Goal: Task Accomplishment & Management: Manage account settings

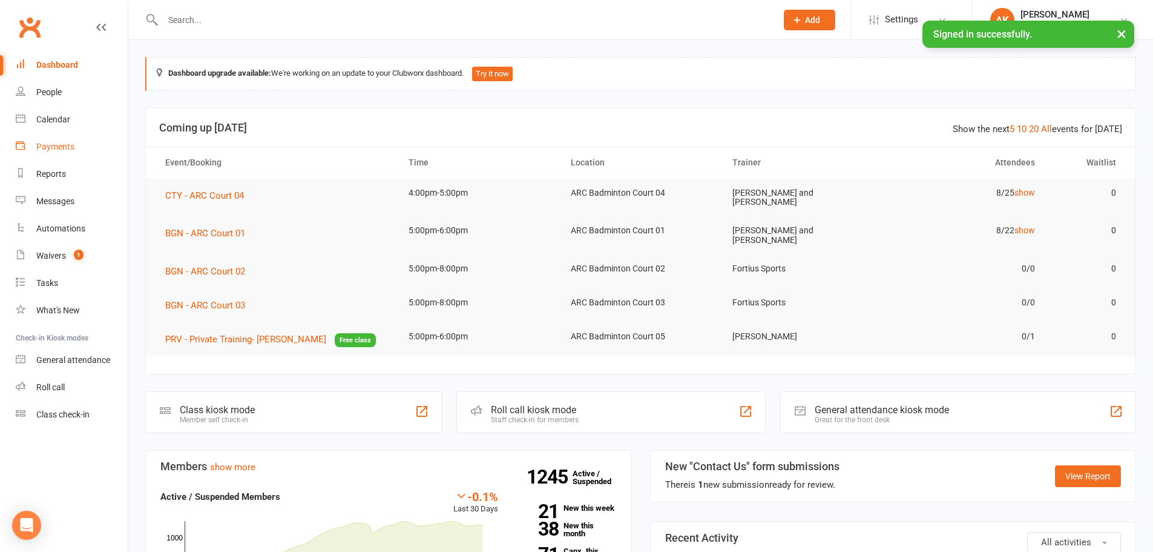
click at [45, 153] on link "Payments" at bounding box center [72, 146] width 112 height 27
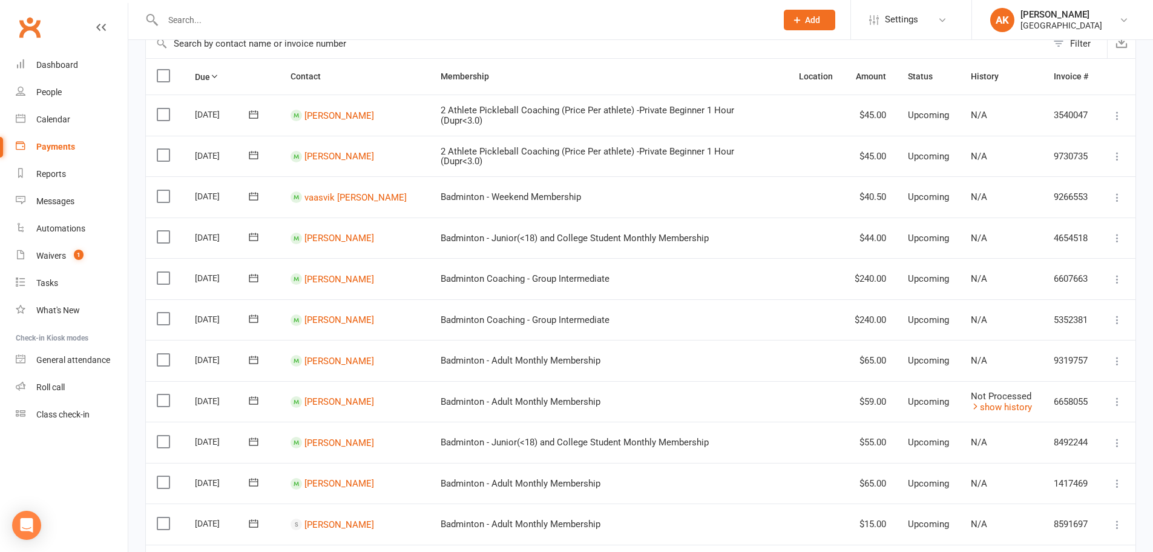
scroll to position [61, 0]
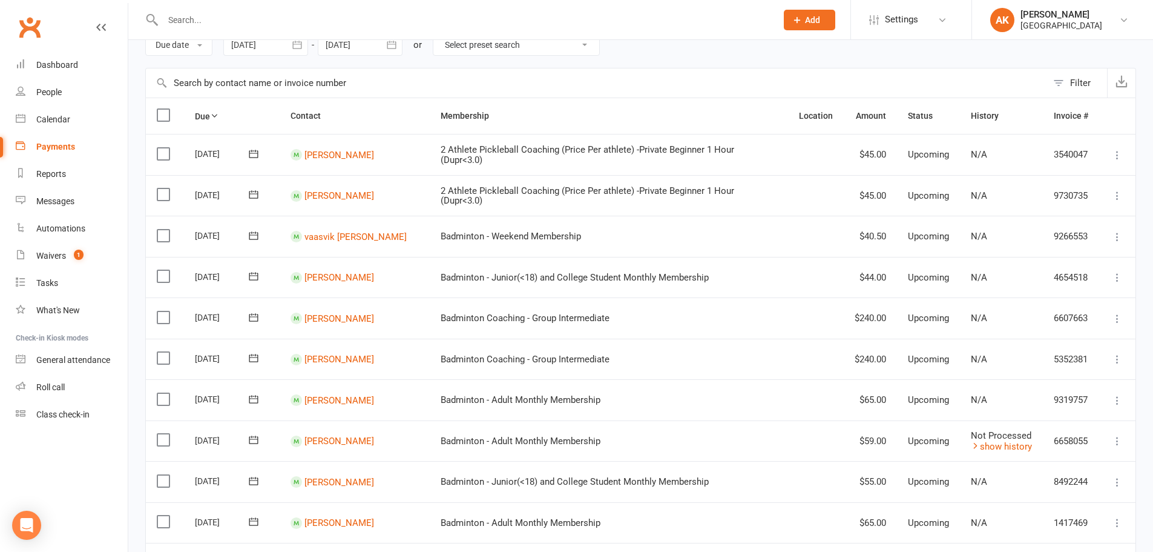
click at [524, 50] on select "Select preset search All failures All skipped payments All pending payments Suc…" at bounding box center [517, 45] width 166 height 21
select select "0"
click at [443, 35] on select "Select preset search All failures All skipped payments All pending payments Suc…" at bounding box center [517, 45] width 166 height 21
type input "[DATE]"
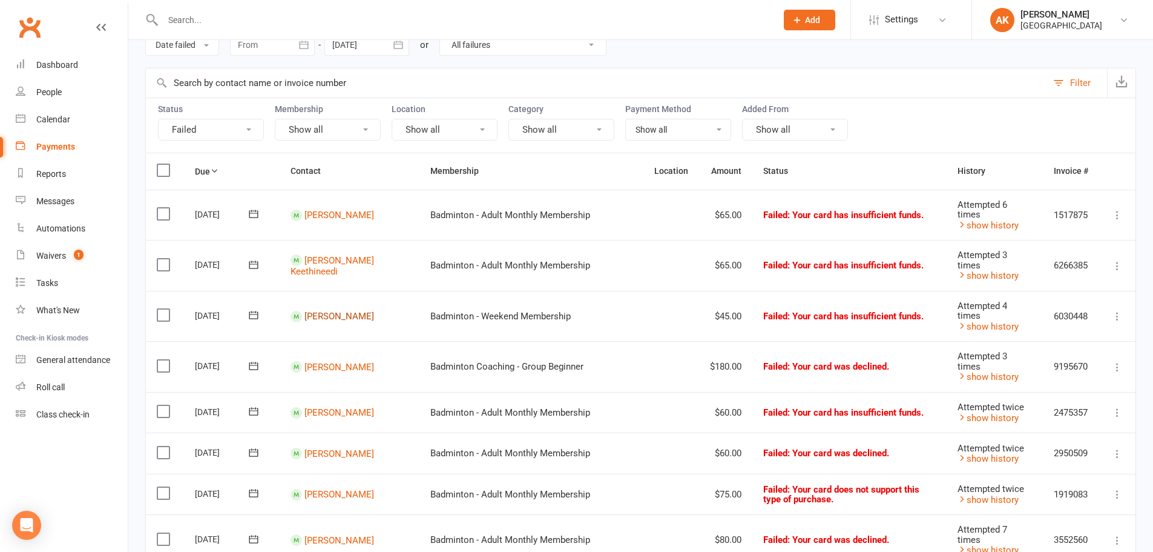
click at [331, 311] on link "[PERSON_NAME]" at bounding box center [340, 316] width 70 height 11
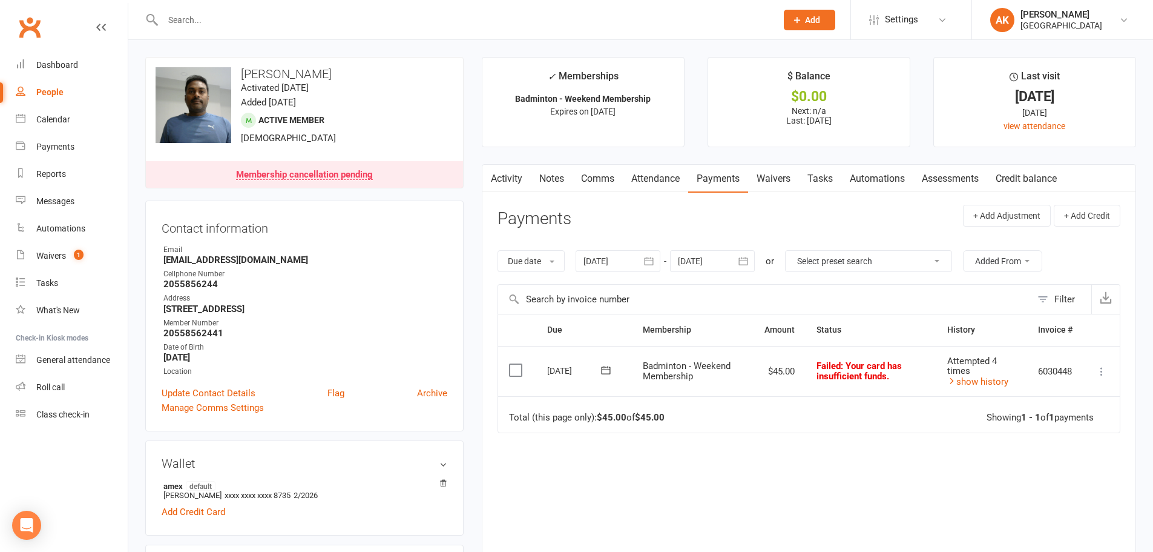
drag, startPoint x: 364, startPoint y: 69, endPoint x: 239, endPoint y: 49, distance: 127.5
copy h3 "[PERSON_NAME]"
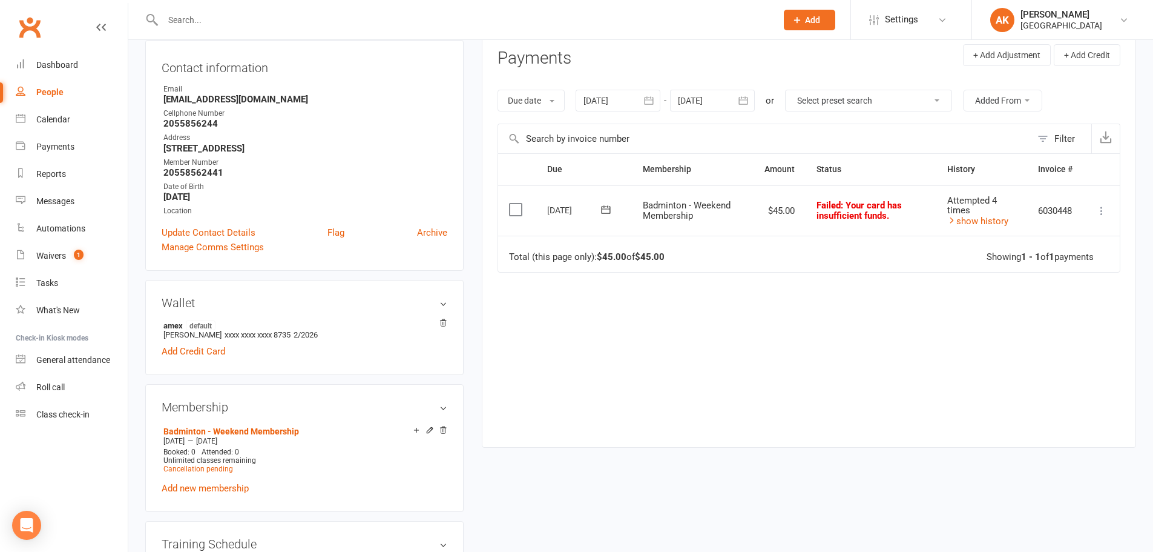
scroll to position [182, 0]
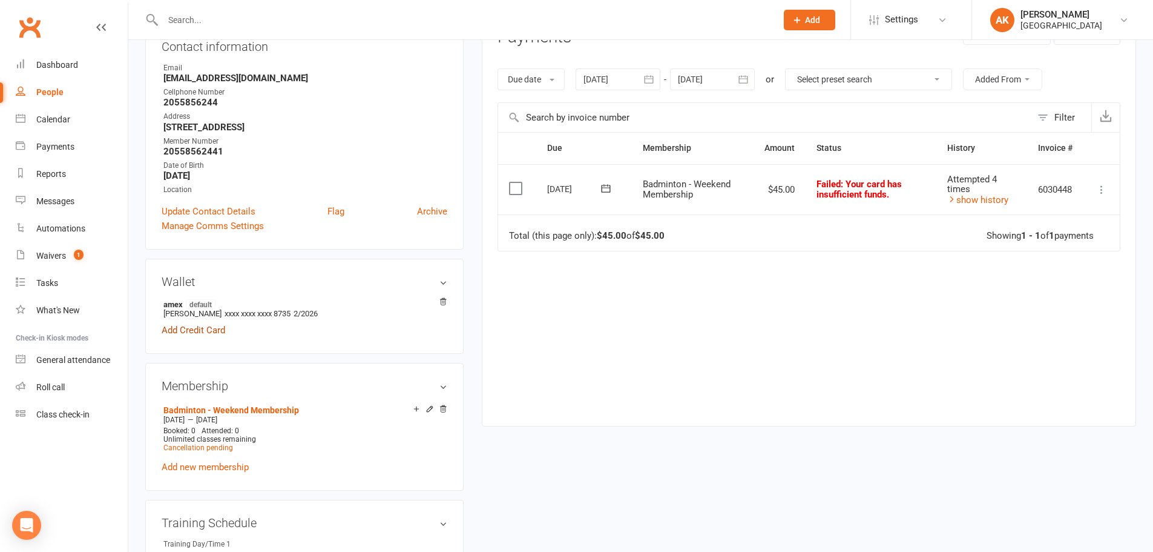
click at [163, 328] on link "Add Credit Card" at bounding box center [194, 330] width 64 height 15
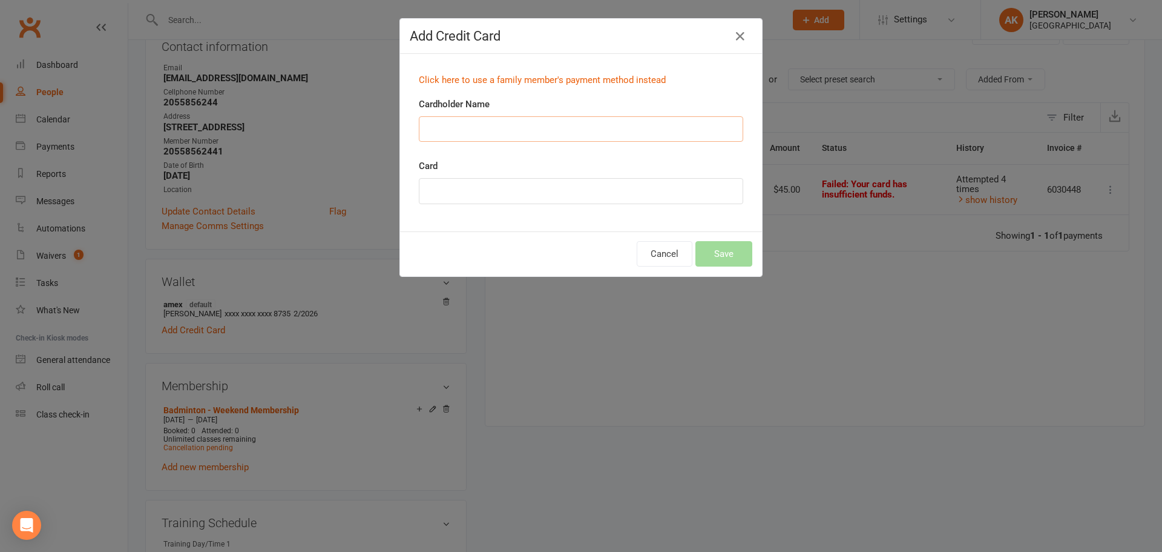
click at [579, 131] on input "Cardholder Name" at bounding box center [581, 128] width 325 height 25
paste input "[PERSON_NAME]"
type input "[PERSON_NAME]"
click at [696, 244] on button "Save" at bounding box center [724, 253] width 57 height 25
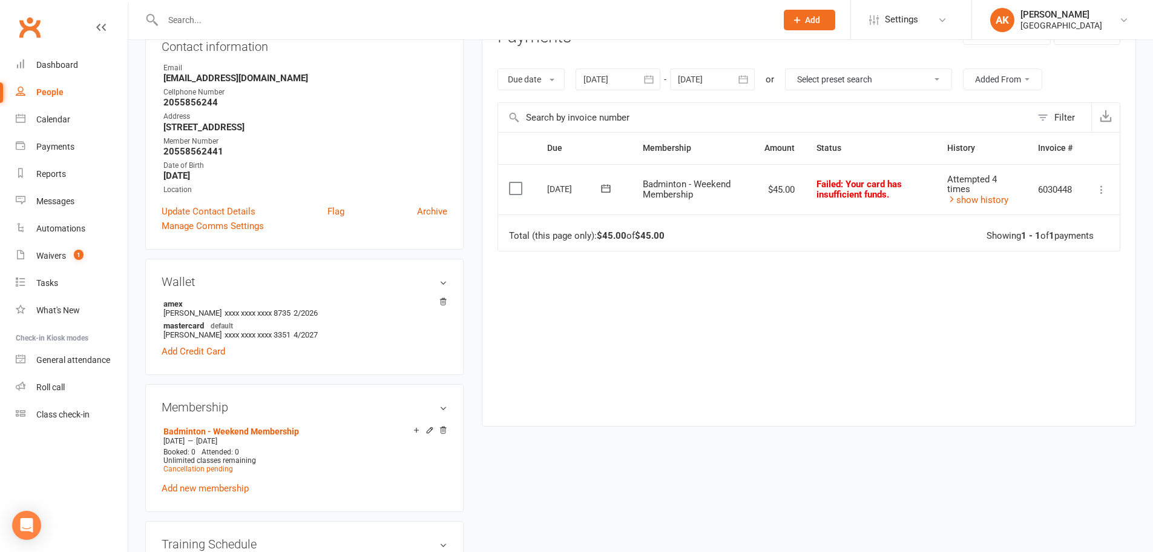
click at [610, 190] on icon at bounding box center [605, 188] width 9 height 8
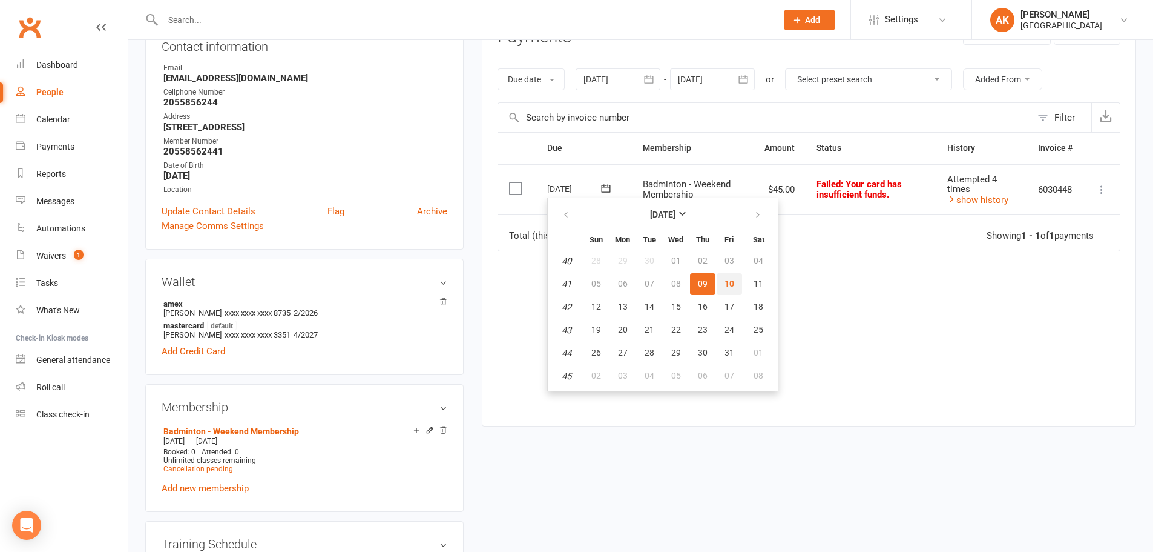
click at [719, 279] on button "10" at bounding box center [729, 284] width 25 height 22
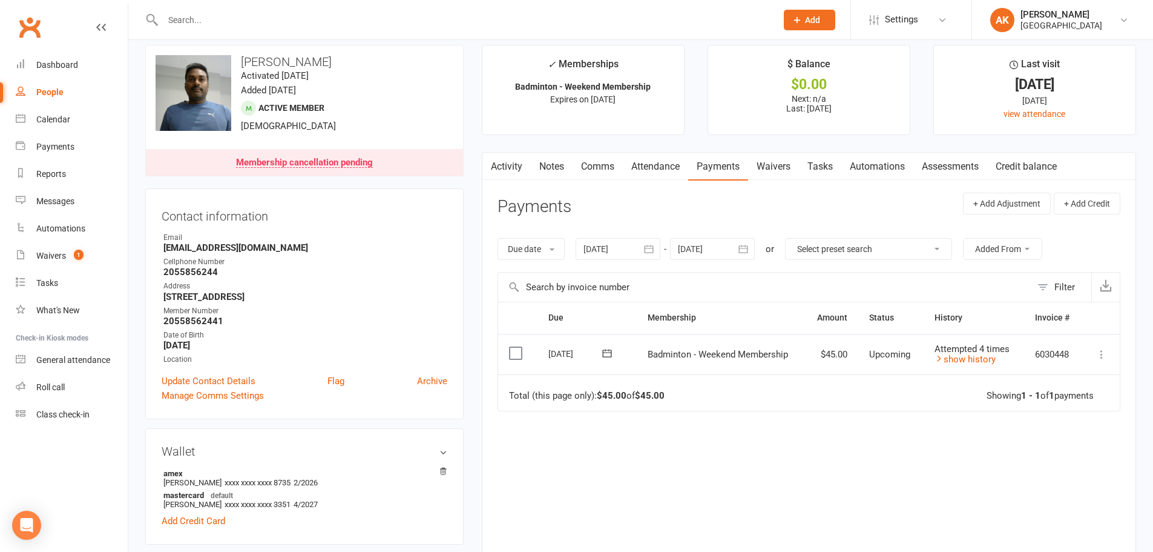
scroll to position [0, 0]
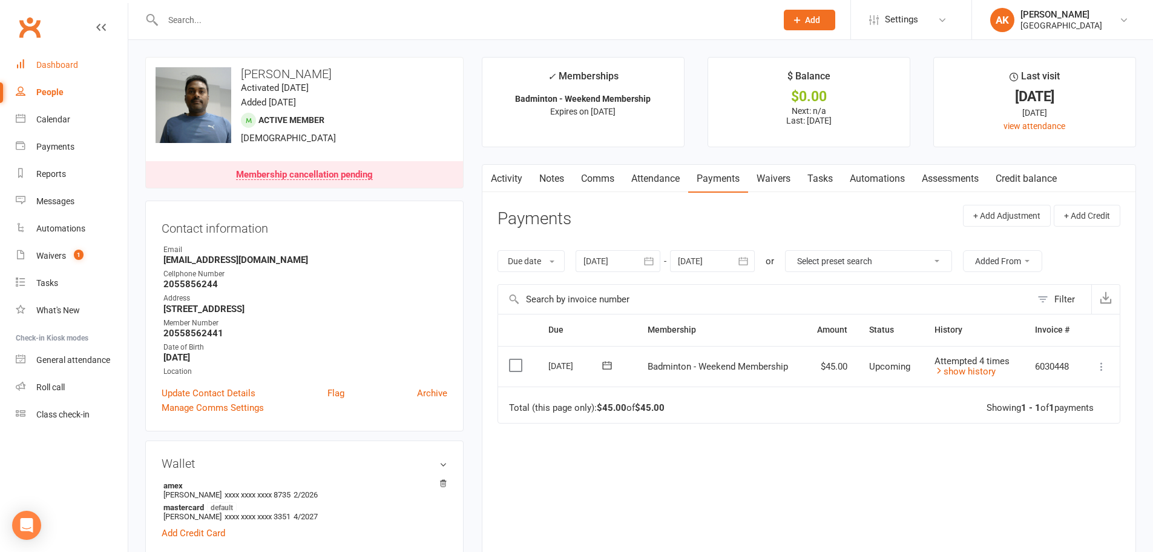
click at [45, 62] on div "Dashboard" at bounding box center [57, 65] width 42 height 10
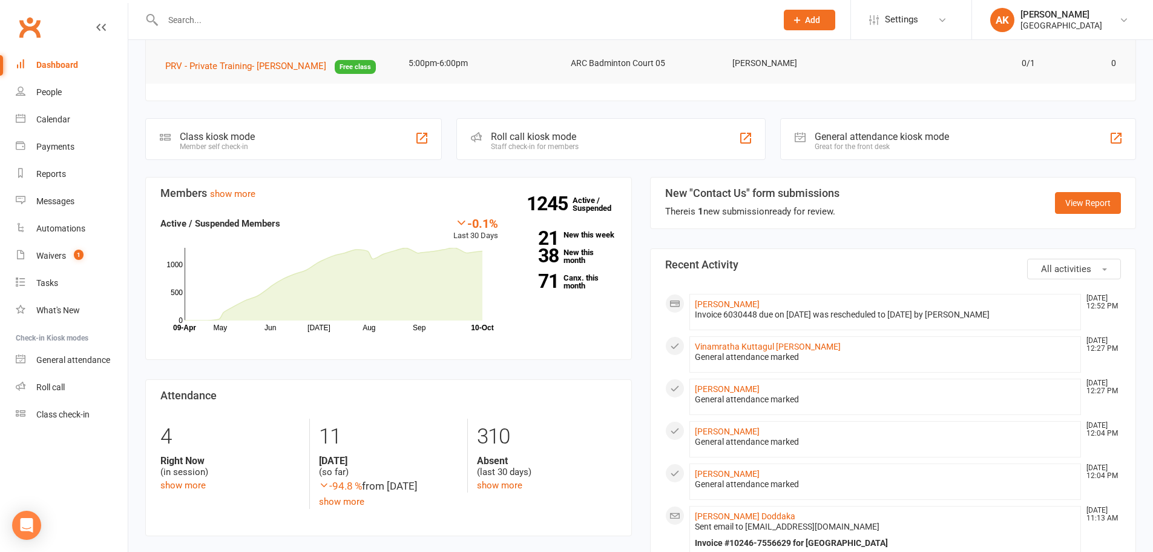
scroll to position [303, 0]
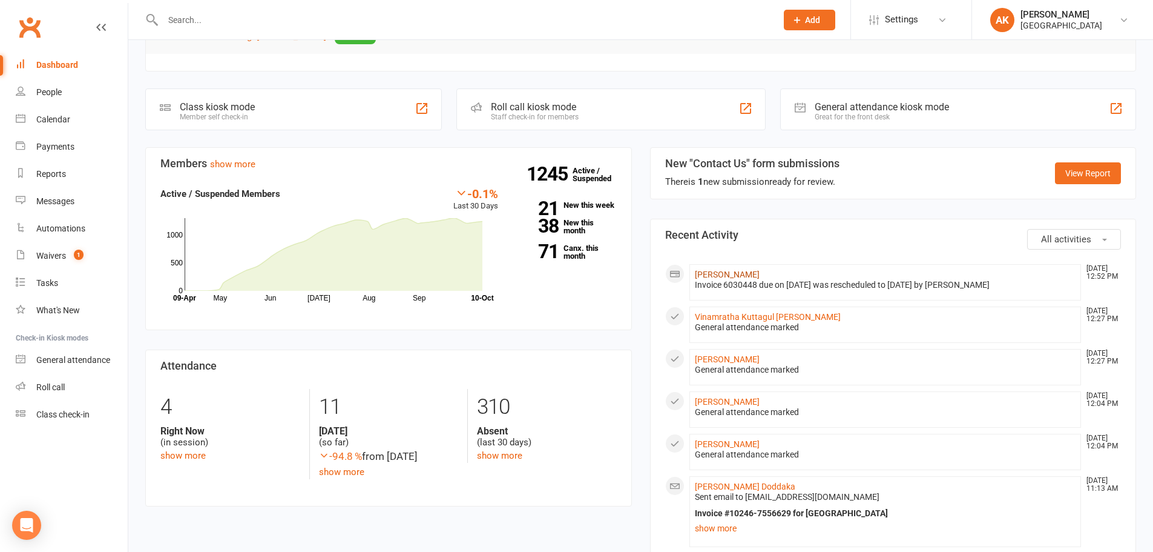
click at [757, 269] on link "[PERSON_NAME]" at bounding box center [727, 274] width 65 height 10
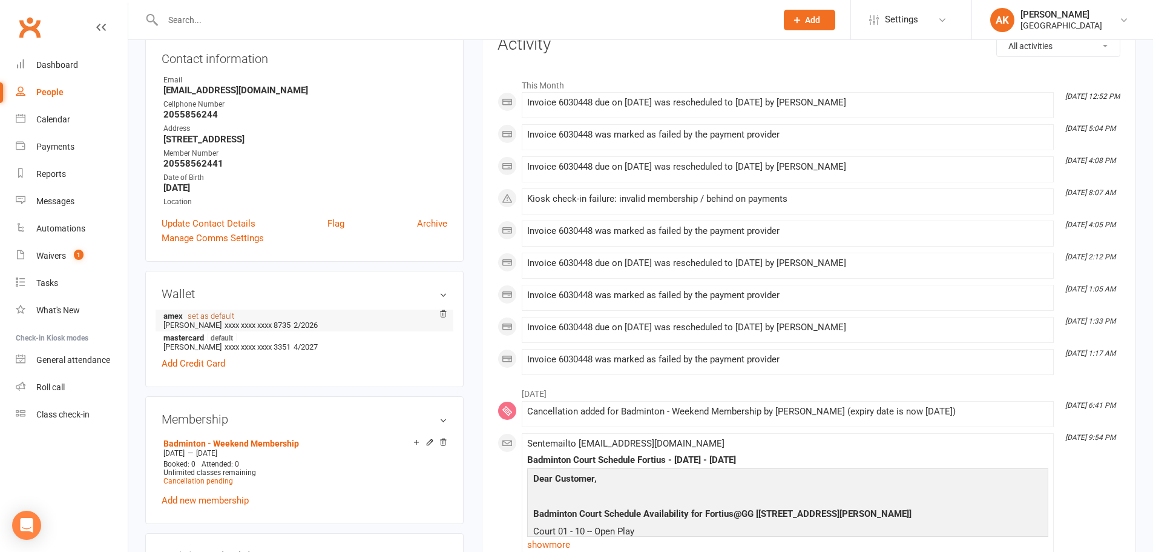
scroll to position [182, 0]
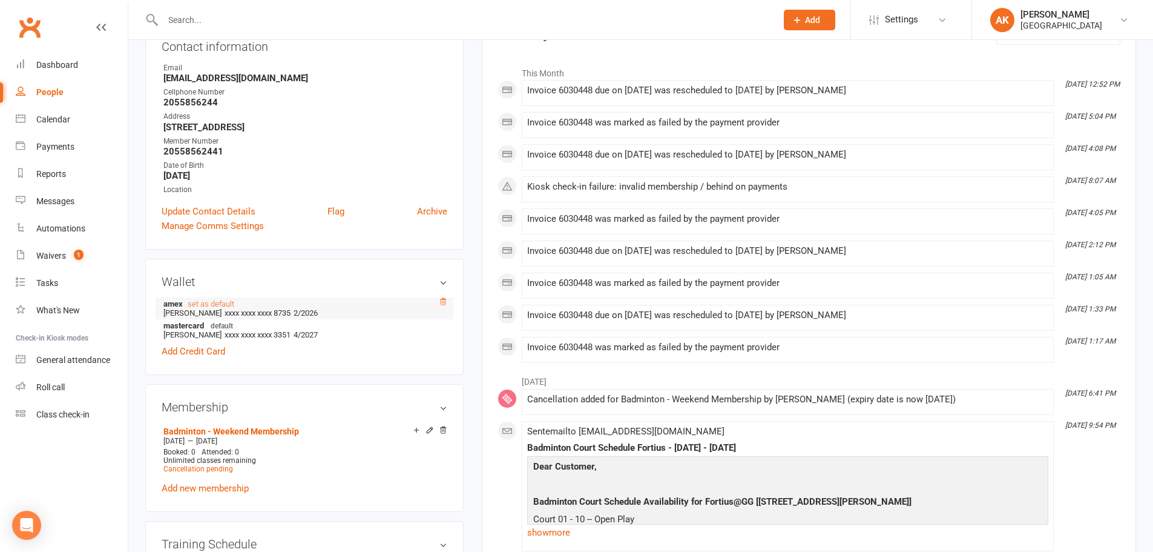
click at [443, 300] on icon at bounding box center [443, 301] width 8 height 8
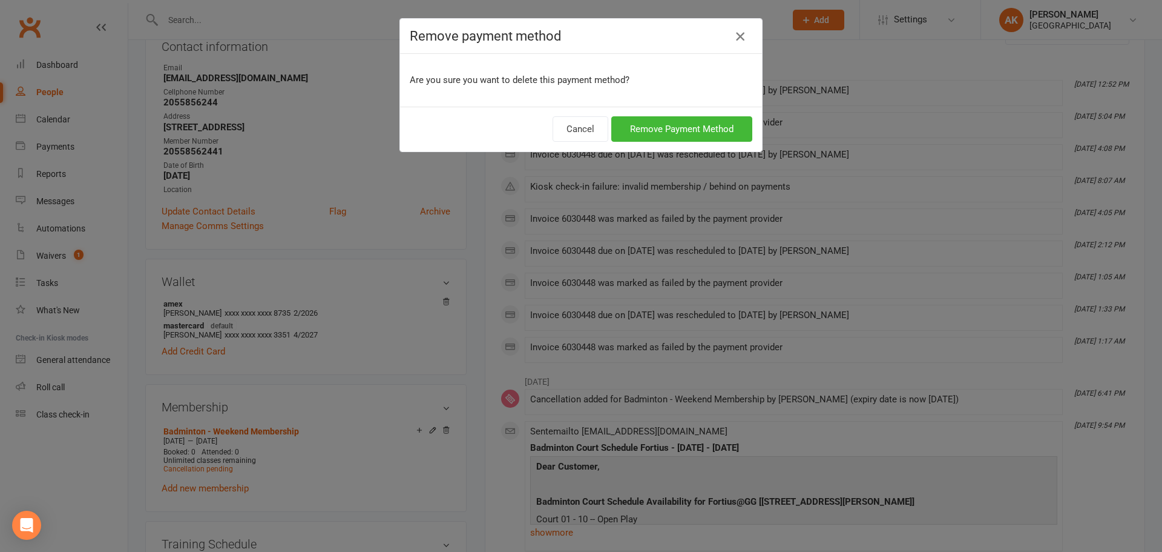
click at [735, 31] on icon "button" at bounding box center [740, 36] width 15 height 15
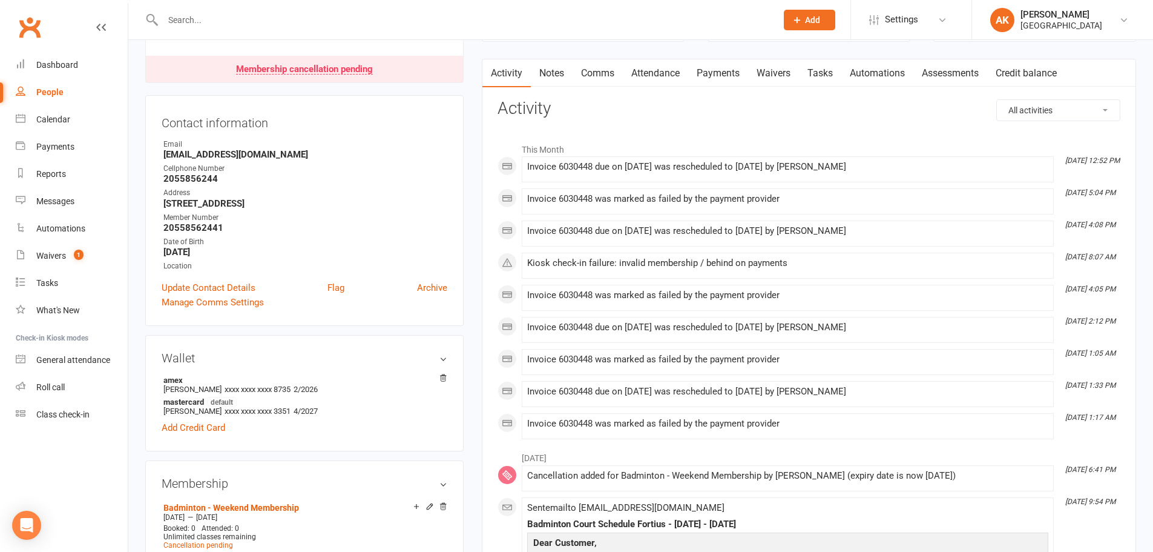
scroll to position [0, 0]
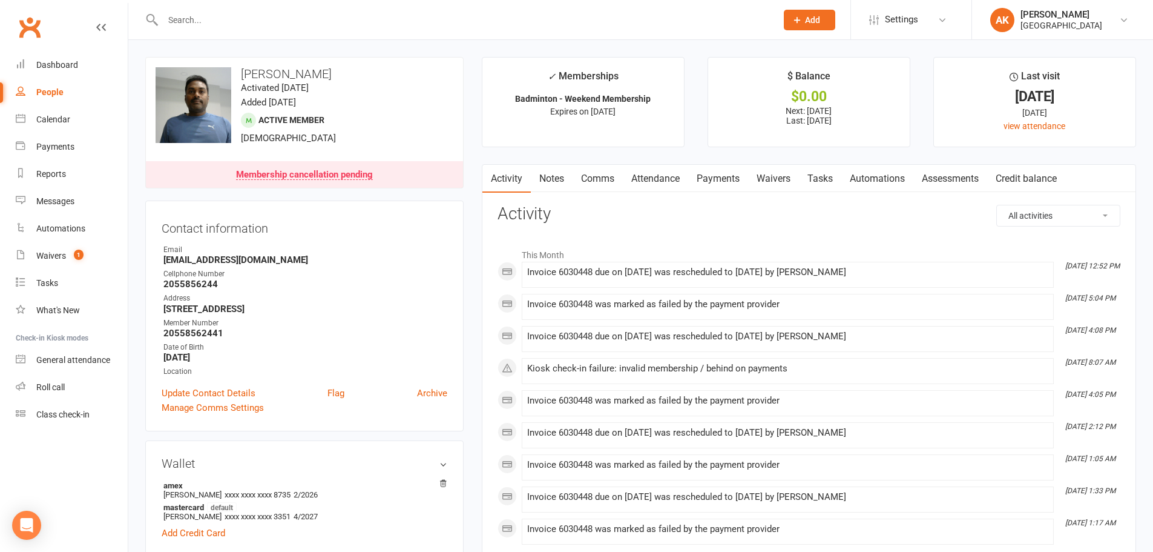
click at [707, 172] on link "Payments" at bounding box center [718, 179] width 60 height 28
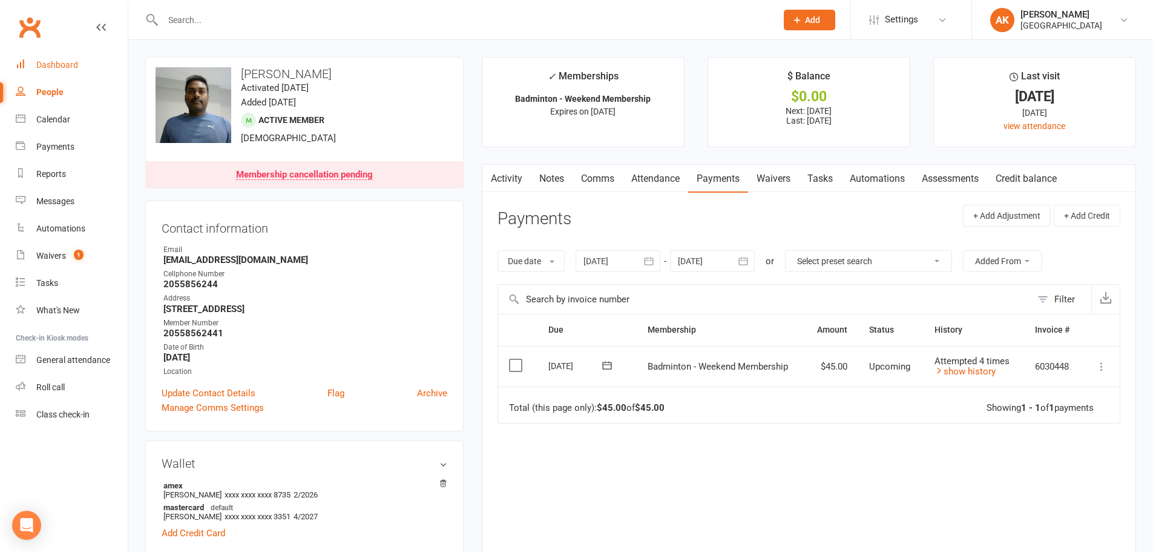
click at [44, 67] on div "Dashboard" at bounding box center [57, 65] width 42 height 10
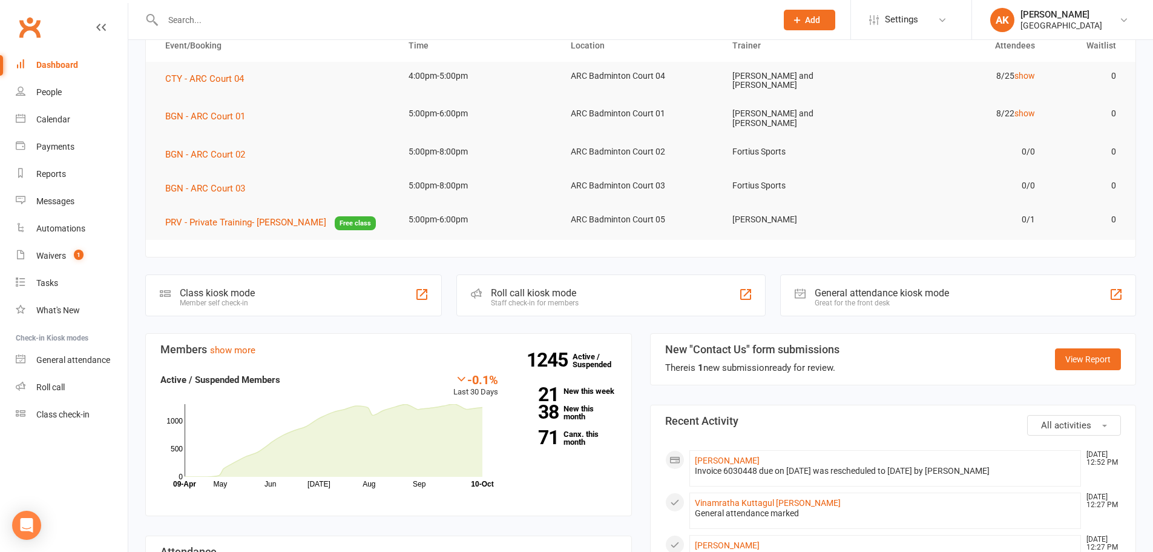
scroll to position [242, 0]
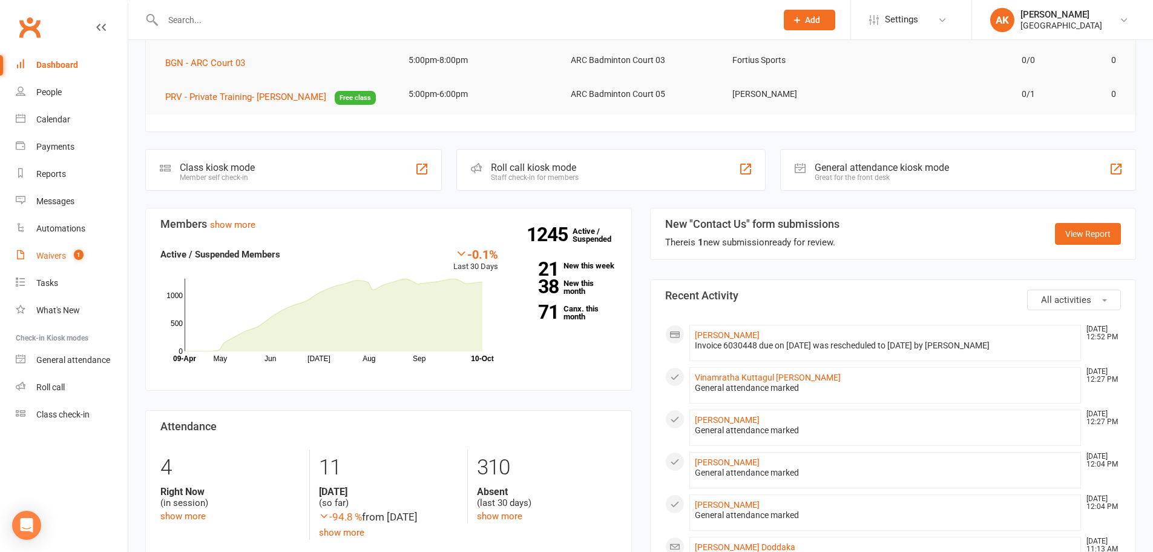
click at [42, 251] on div "Waivers" at bounding box center [51, 256] width 30 height 10
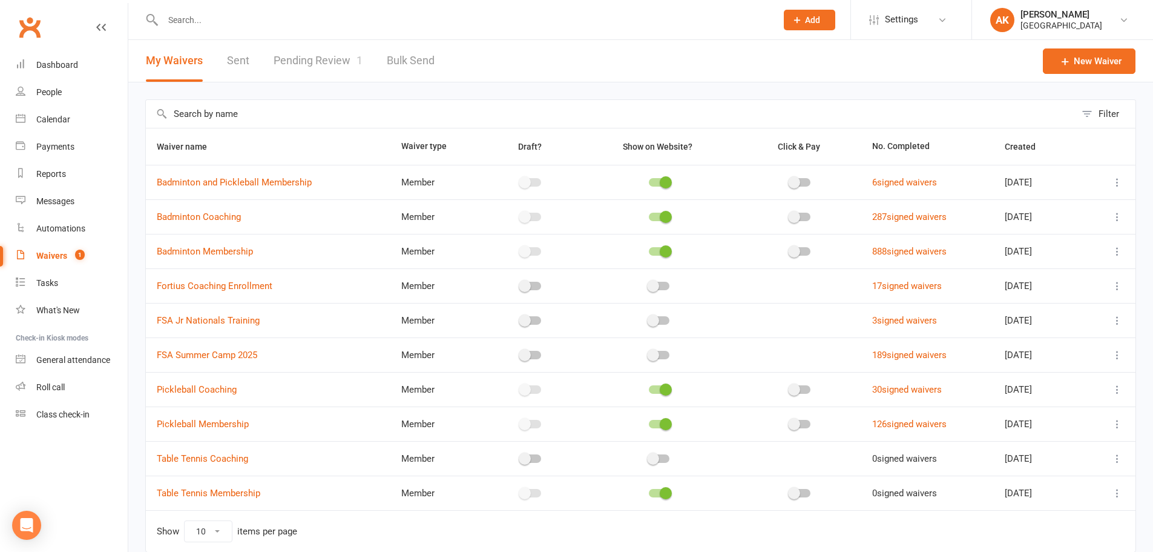
click at [297, 52] on link "Pending Review 1" at bounding box center [318, 61] width 89 height 42
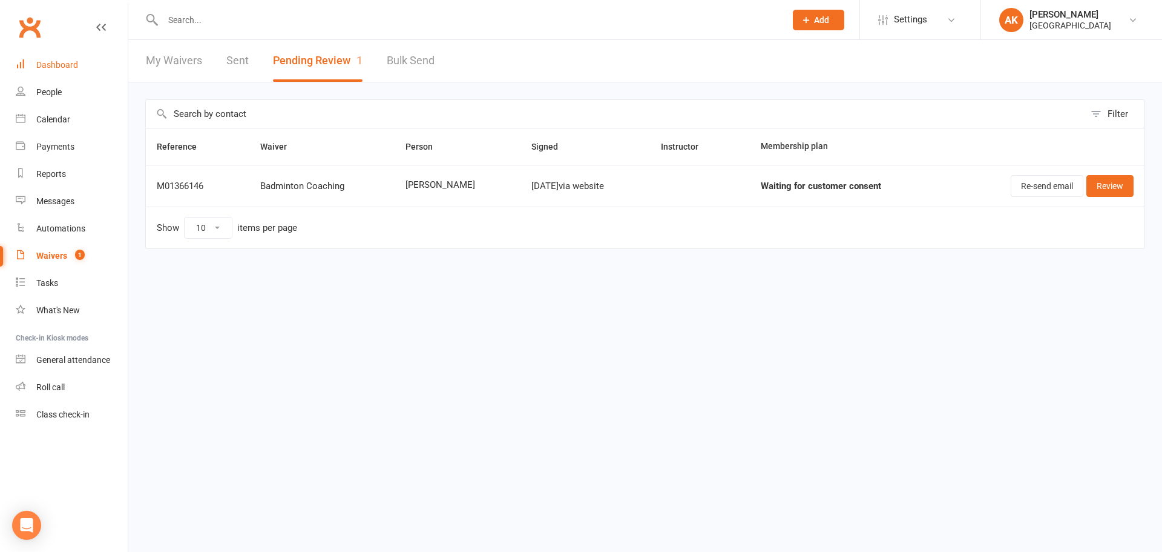
click at [44, 63] on div "Dashboard" at bounding box center [57, 65] width 42 height 10
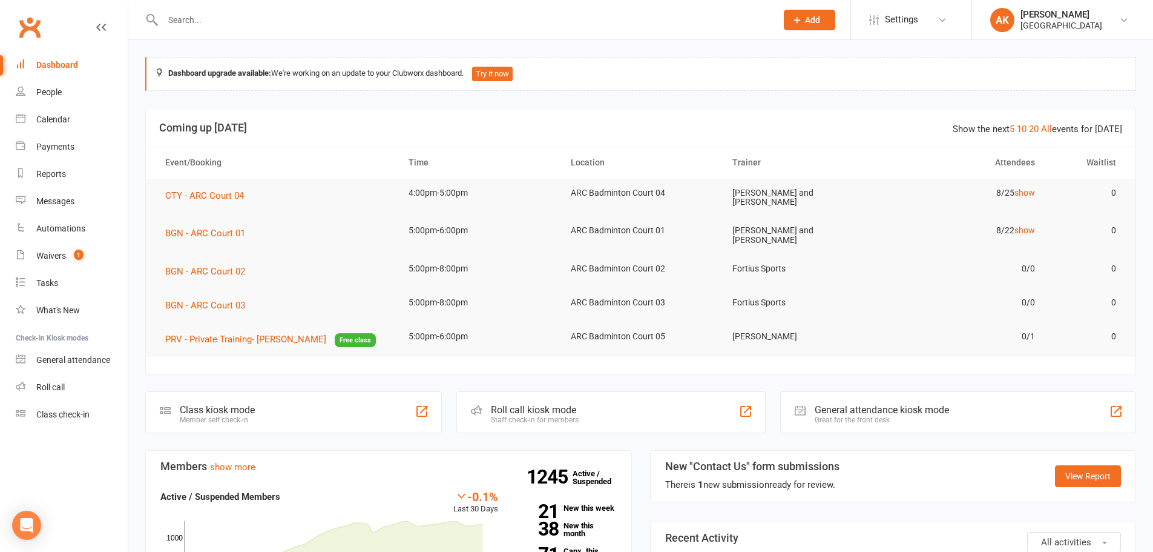
click at [61, 68] on div "Dashboard" at bounding box center [57, 65] width 42 height 10
click at [58, 259] on div "Waivers" at bounding box center [51, 256] width 30 height 10
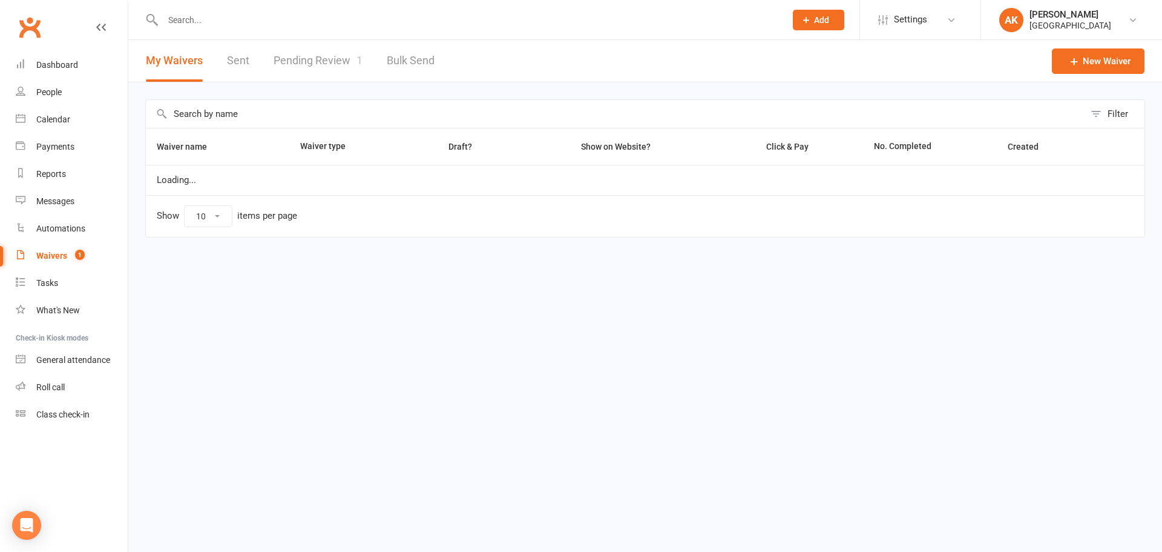
click at [314, 54] on link "Pending Review 1" at bounding box center [318, 61] width 89 height 42
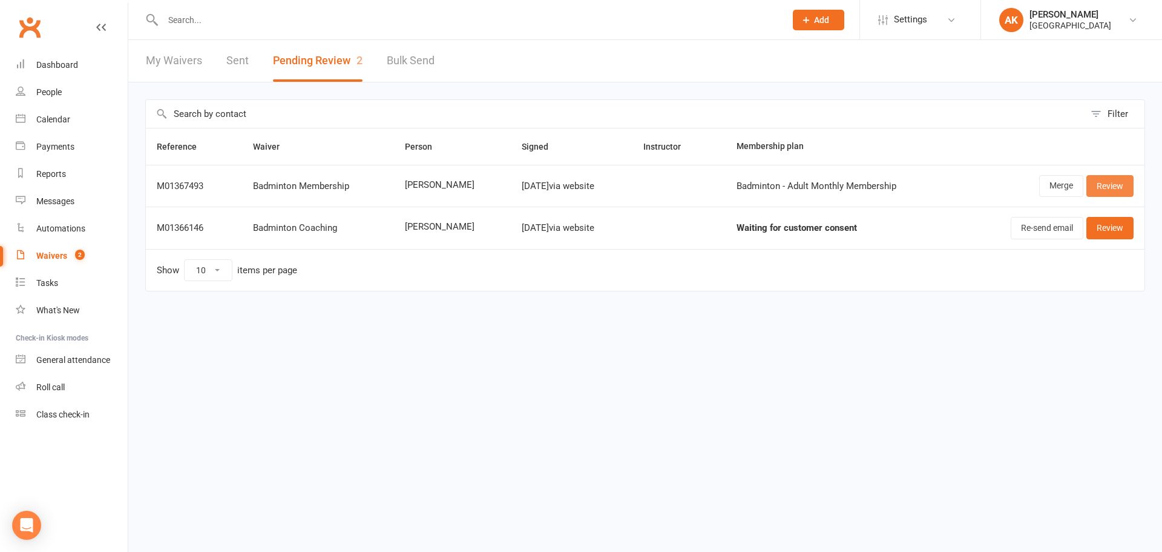
click at [1119, 185] on link "Review" at bounding box center [1110, 186] width 47 height 22
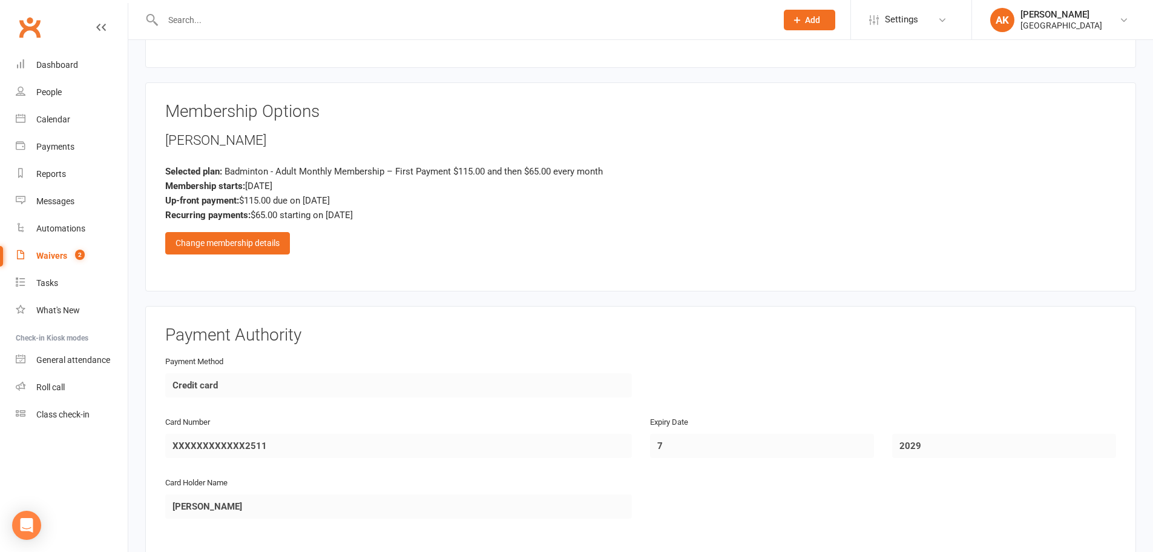
scroll to position [787, 0]
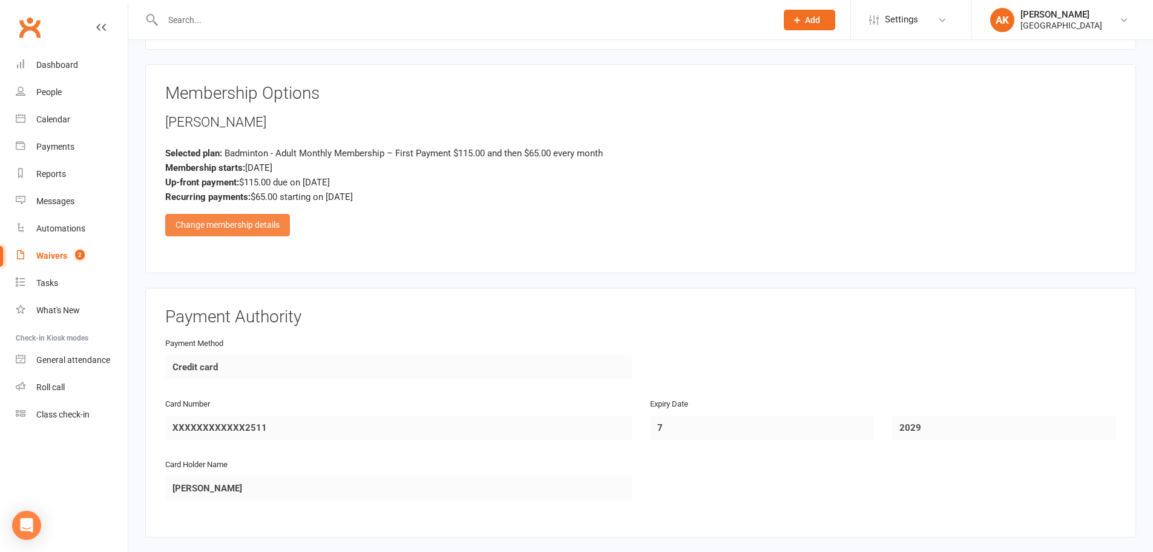
click at [248, 228] on div "Change membership details" at bounding box center [227, 225] width 125 height 22
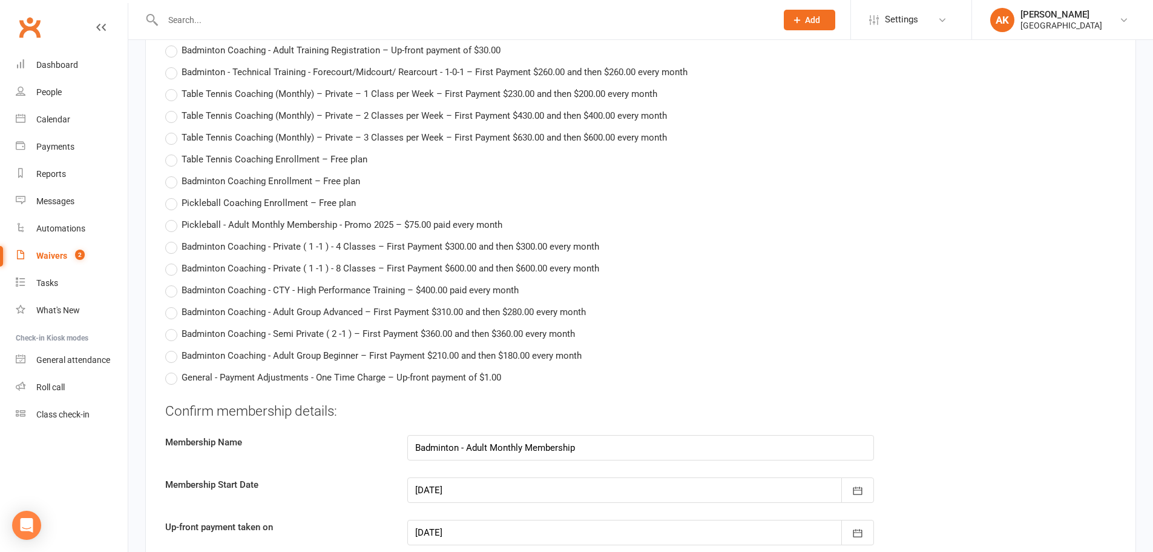
scroll to position [2180, 0]
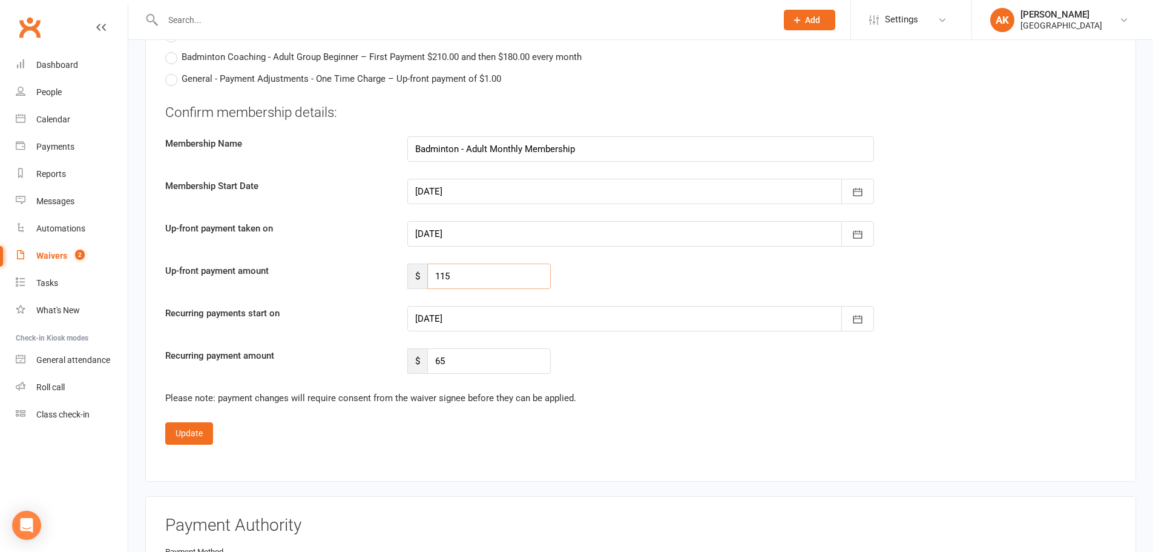
drag, startPoint x: 457, startPoint y: 278, endPoint x: 422, endPoint y: 271, distance: 35.7
click at [422, 271] on div "$ 115" at bounding box center [478, 275] width 143 height 25
type input "71"
click at [505, 321] on div at bounding box center [640, 318] width 467 height 25
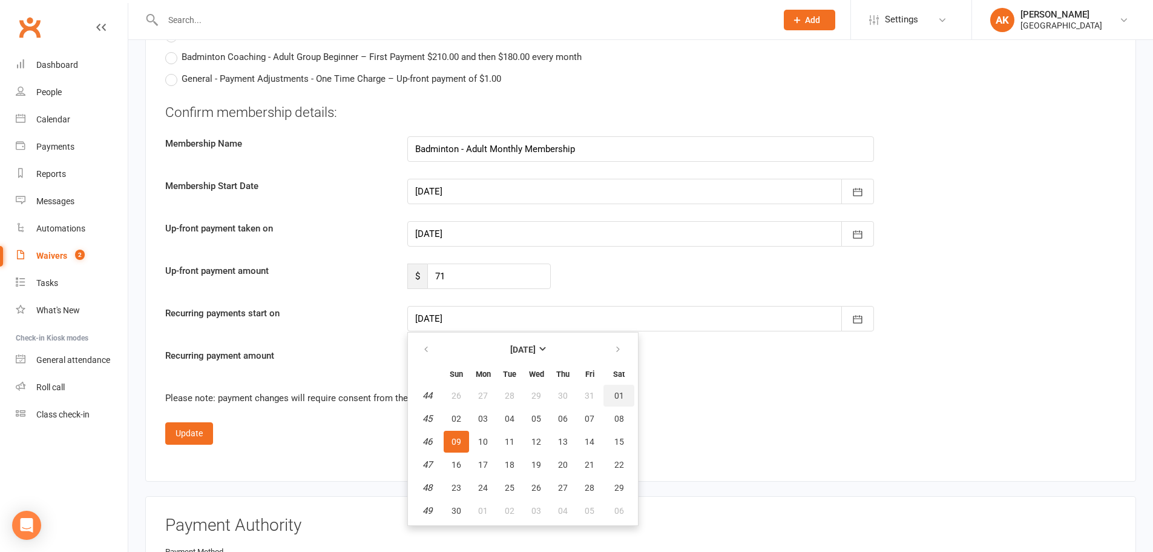
click at [625, 391] on button "01" at bounding box center [619, 395] width 31 height 22
type input "[DATE]"
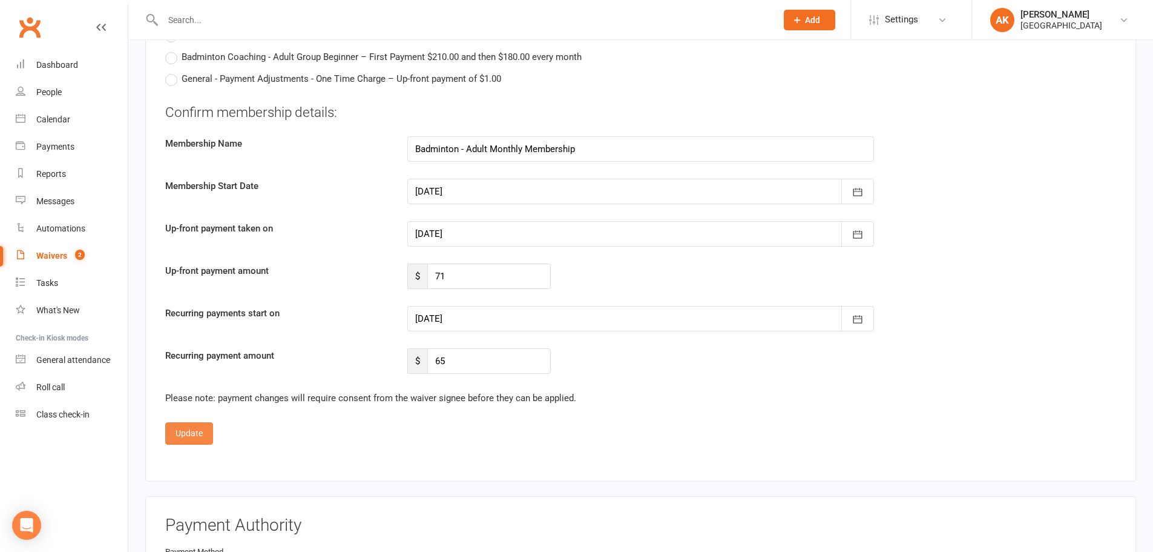
click at [185, 431] on button "Update" at bounding box center [189, 433] width 48 height 22
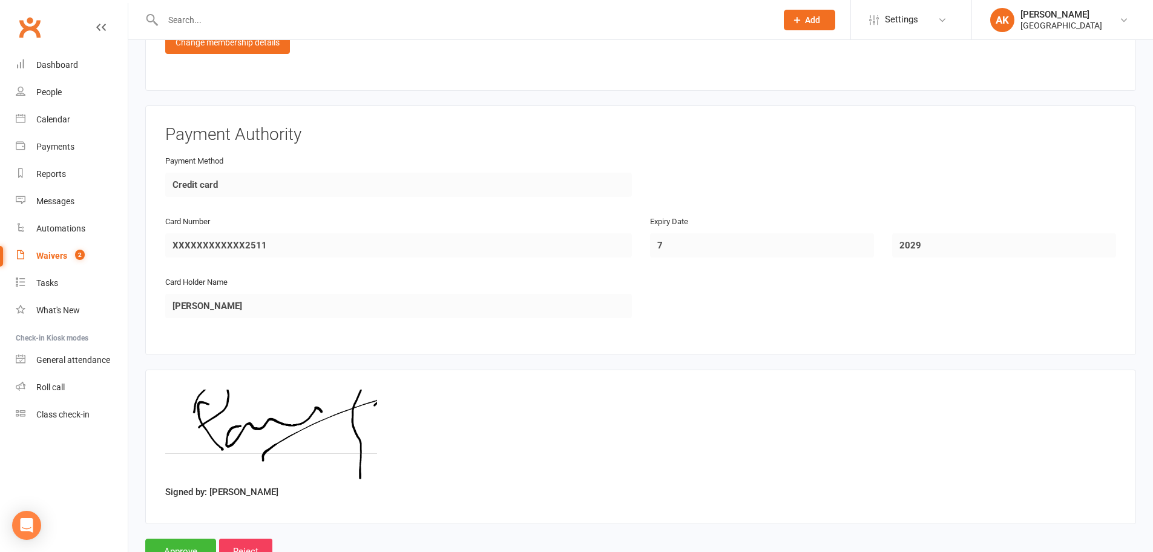
scroll to position [1016, 0]
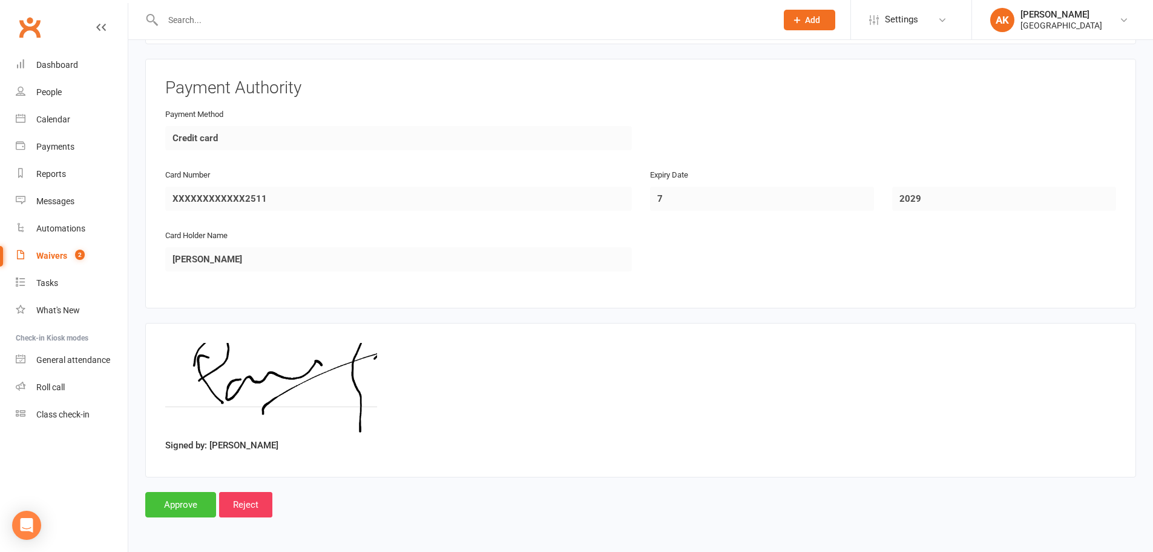
click at [199, 509] on input "Approve" at bounding box center [180, 504] width 71 height 25
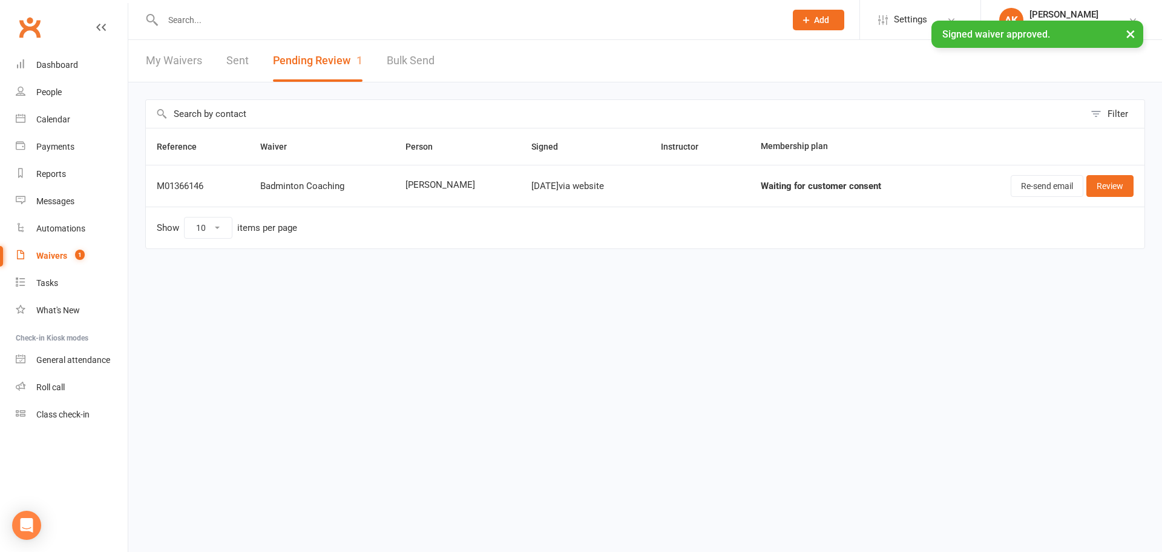
click at [231, 67] on link "Sent" at bounding box center [237, 61] width 22 height 42
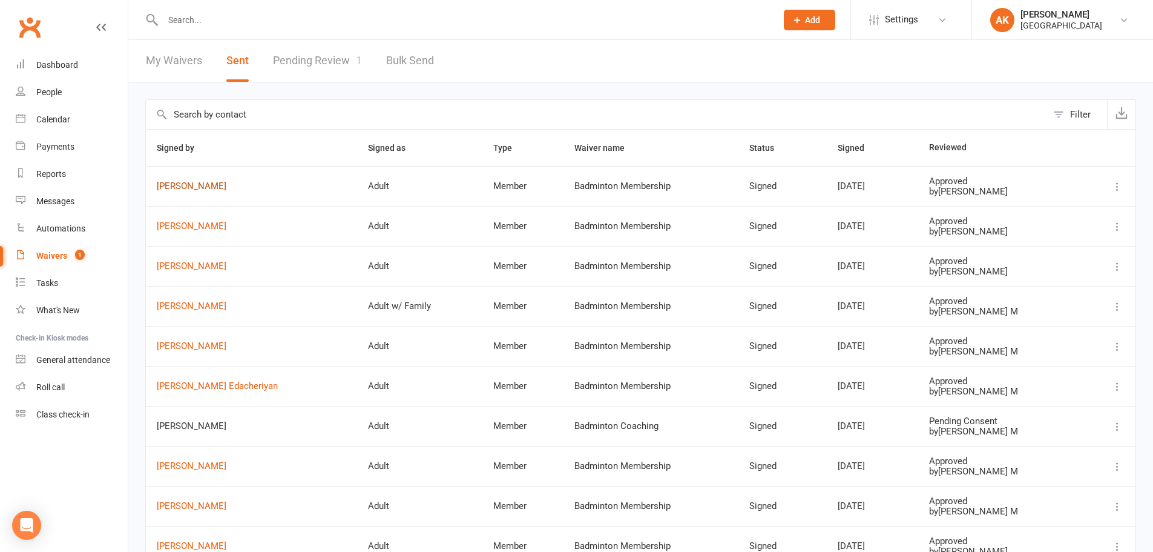
click at [197, 186] on link "[PERSON_NAME]" at bounding box center [252, 186] width 190 height 10
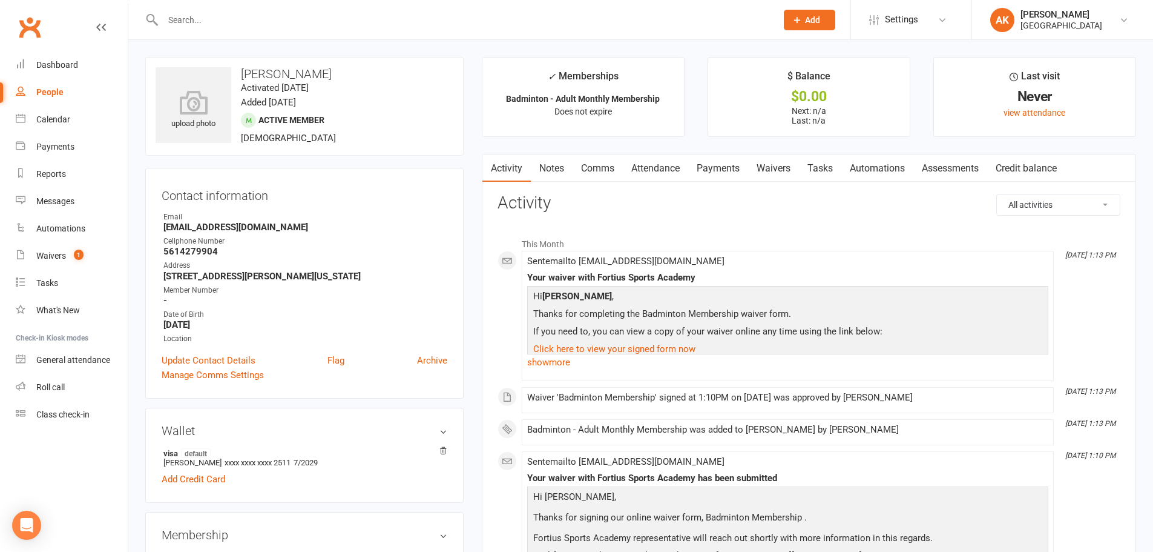
click at [550, 166] on link "Notes" at bounding box center [552, 168] width 42 height 28
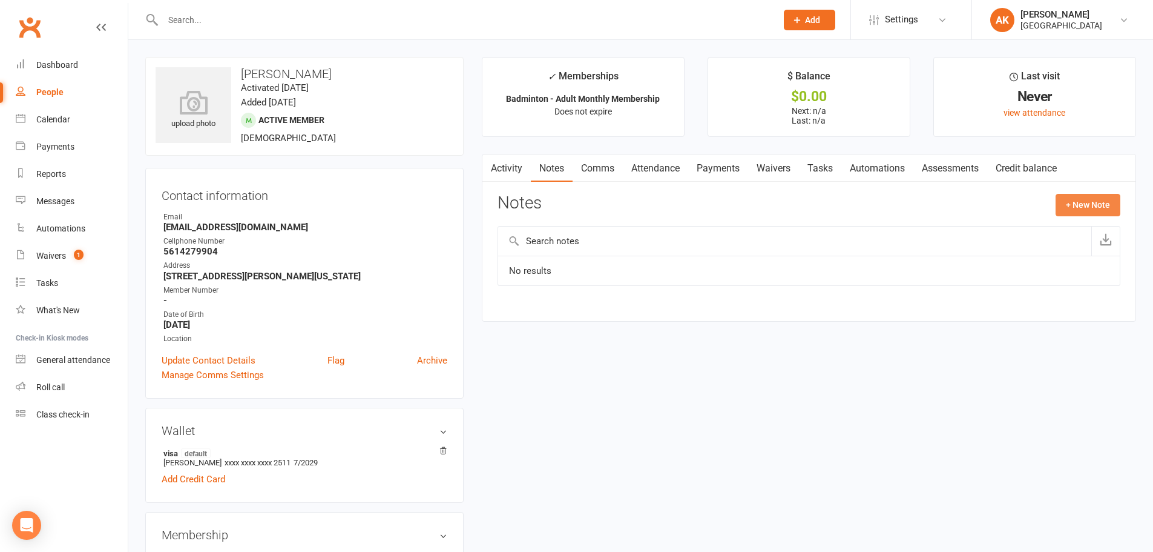
click at [1098, 209] on button "+ New Note" at bounding box center [1088, 205] width 65 height 22
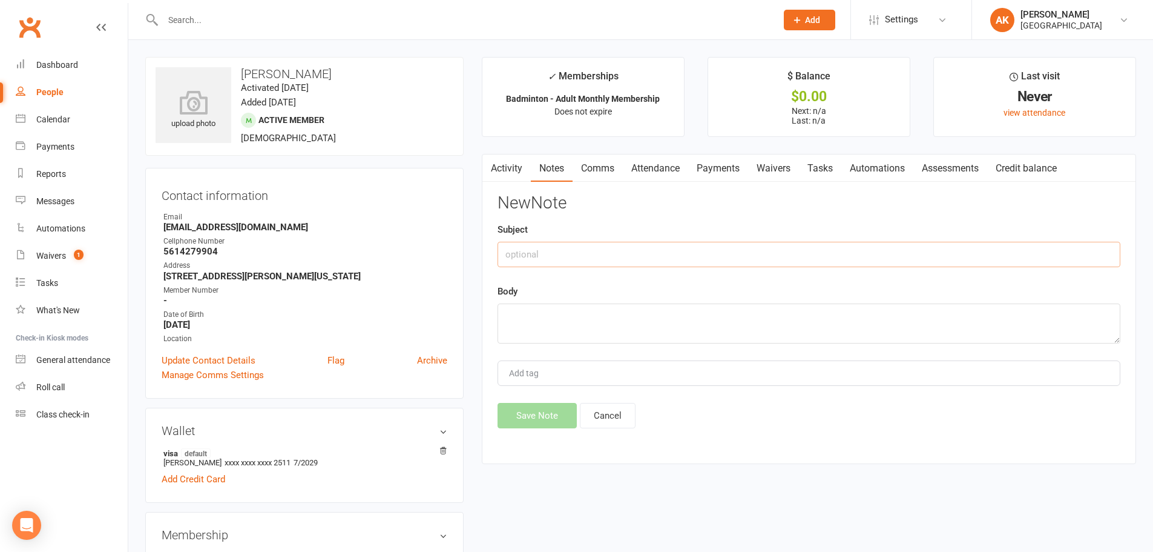
click at [624, 256] on input "text" at bounding box center [809, 254] width 623 height 25
click at [604, 331] on textarea at bounding box center [809, 323] width 623 height 40
click at [604, 254] on input "referral 10%" at bounding box center [809, 254] width 623 height 25
type input "referral 10% for nov"
click at [575, 322] on textarea at bounding box center [809, 323] width 623 height 40
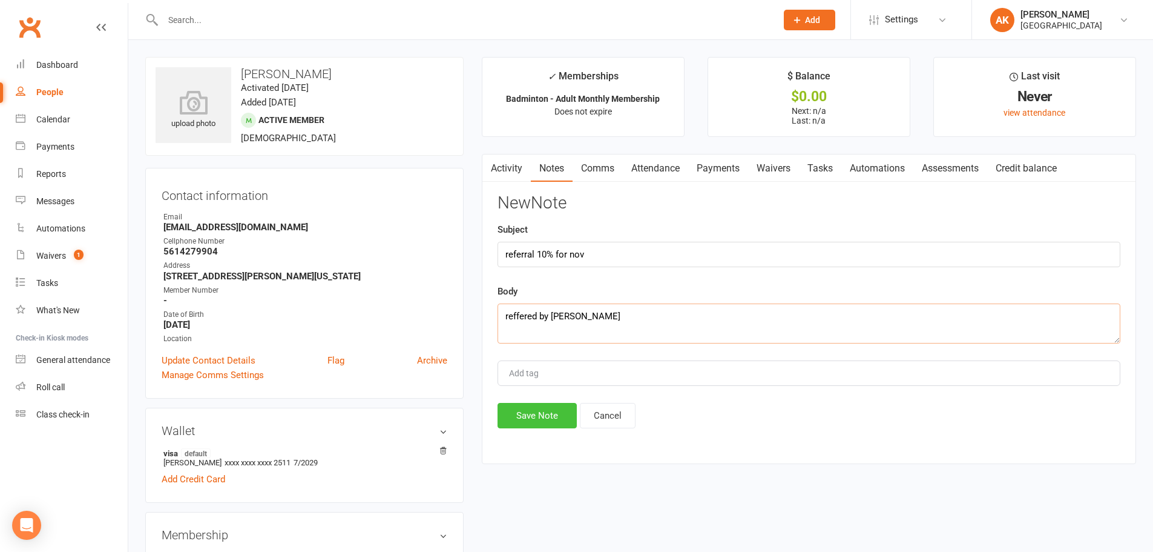
type textarea "reffered by [PERSON_NAME]"
click at [538, 420] on button "Save Note" at bounding box center [537, 415] width 79 height 25
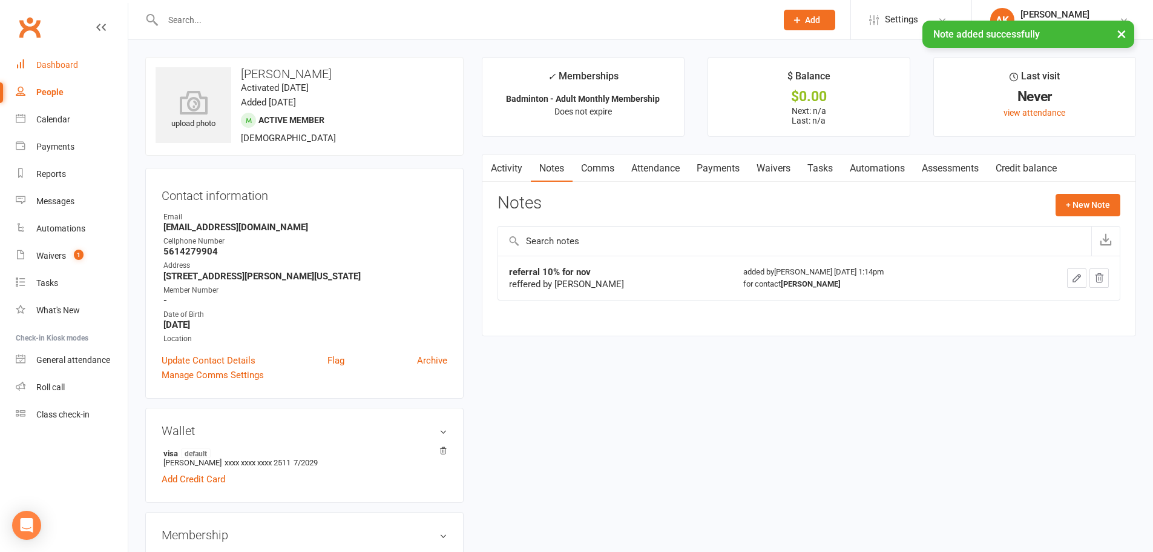
click at [52, 69] on div "Dashboard" at bounding box center [57, 65] width 42 height 10
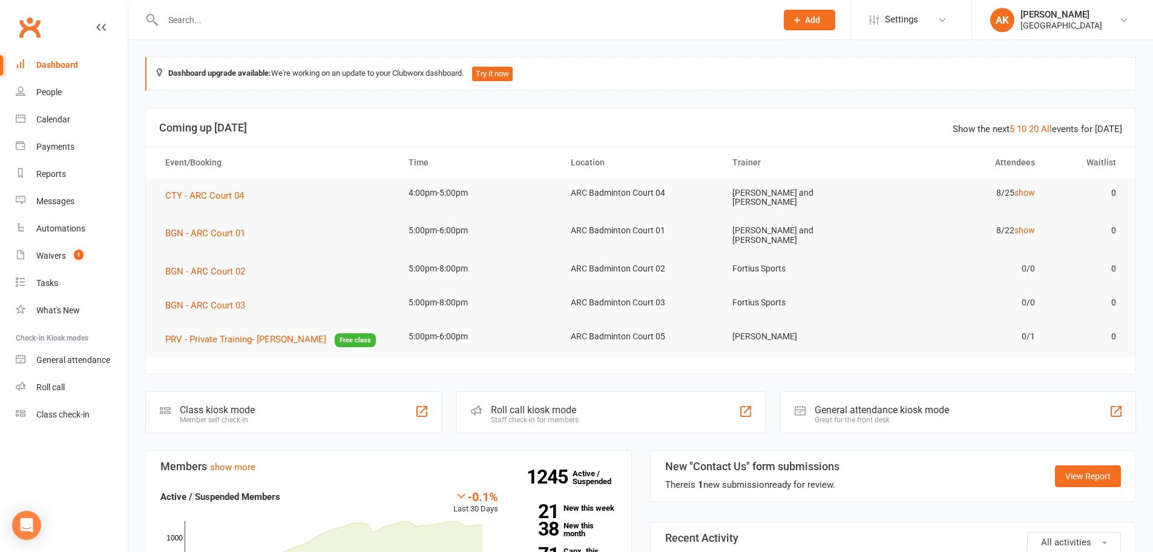
click at [310, 18] on input "text" at bounding box center [463, 20] width 609 height 17
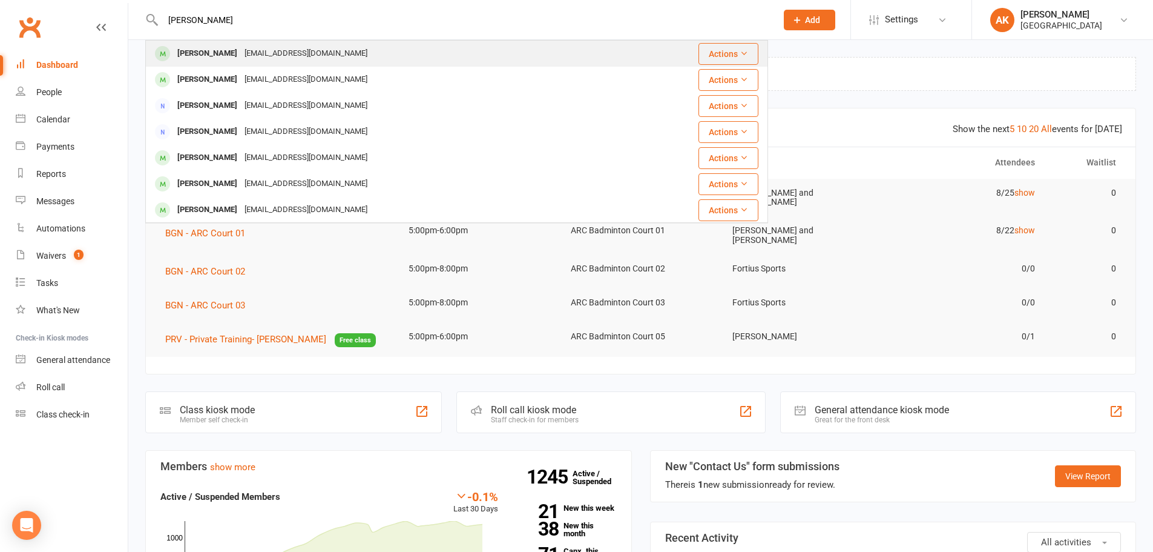
type input "[PERSON_NAME]"
click at [241, 48] on div "[EMAIL_ADDRESS][DOMAIN_NAME]" at bounding box center [306, 54] width 130 height 18
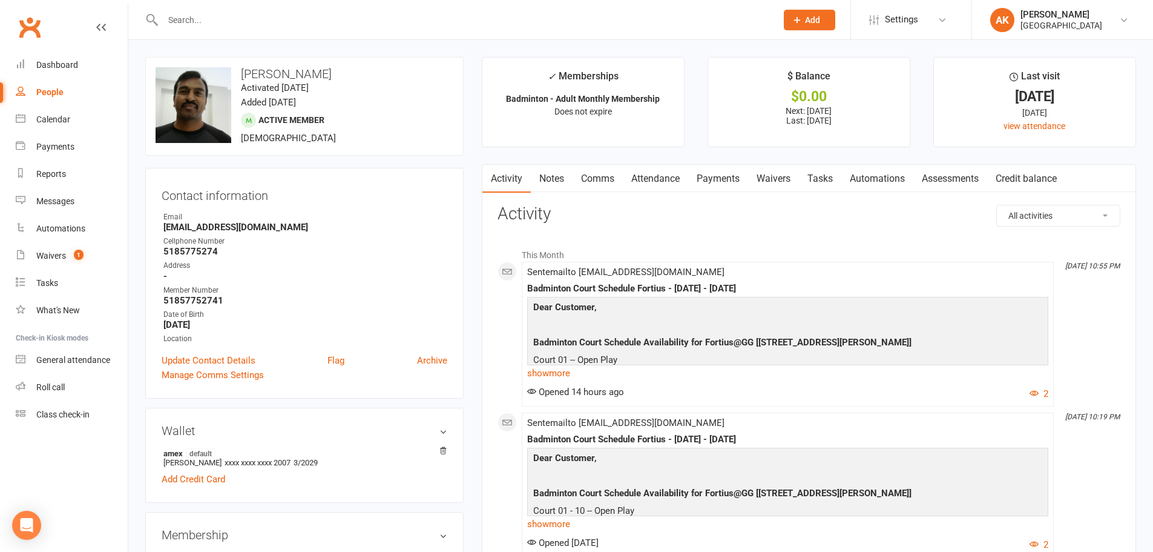
click at [705, 179] on link "Payments" at bounding box center [718, 179] width 60 height 28
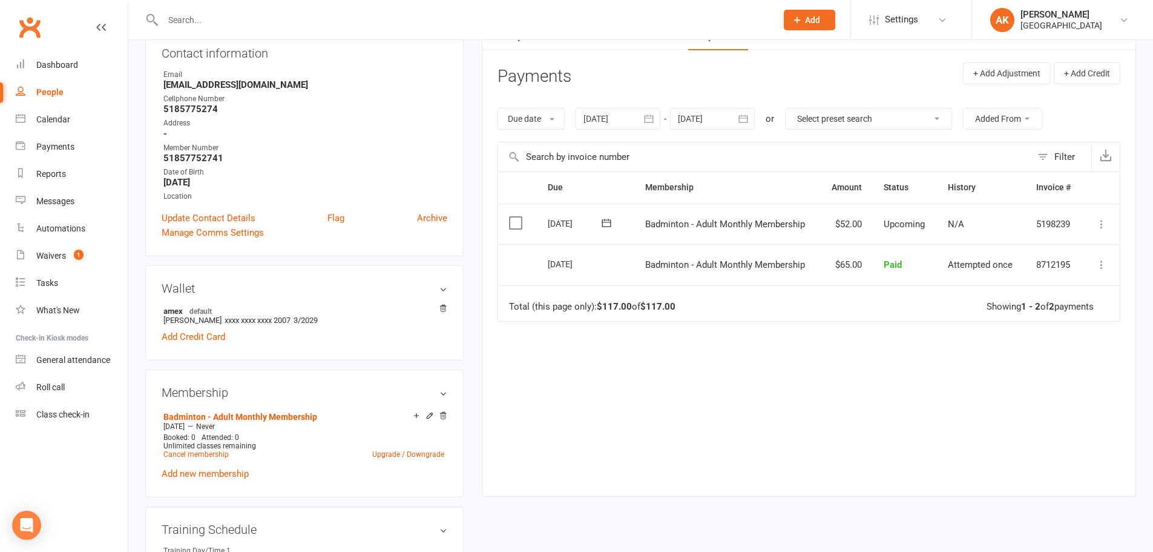
scroll to position [121, 0]
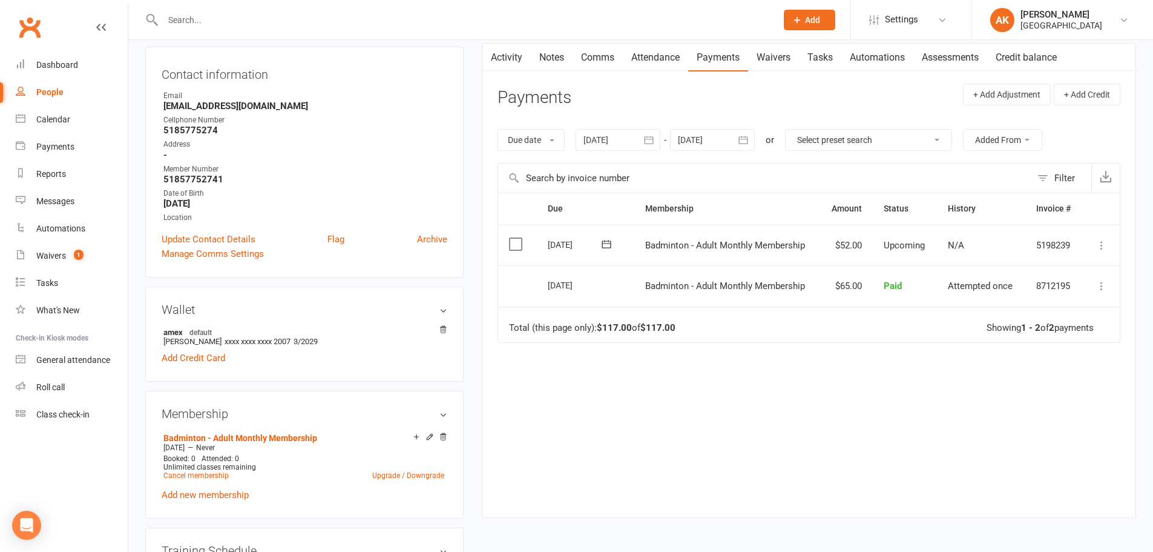
click at [1104, 245] on icon at bounding box center [1102, 245] width 12 height 12
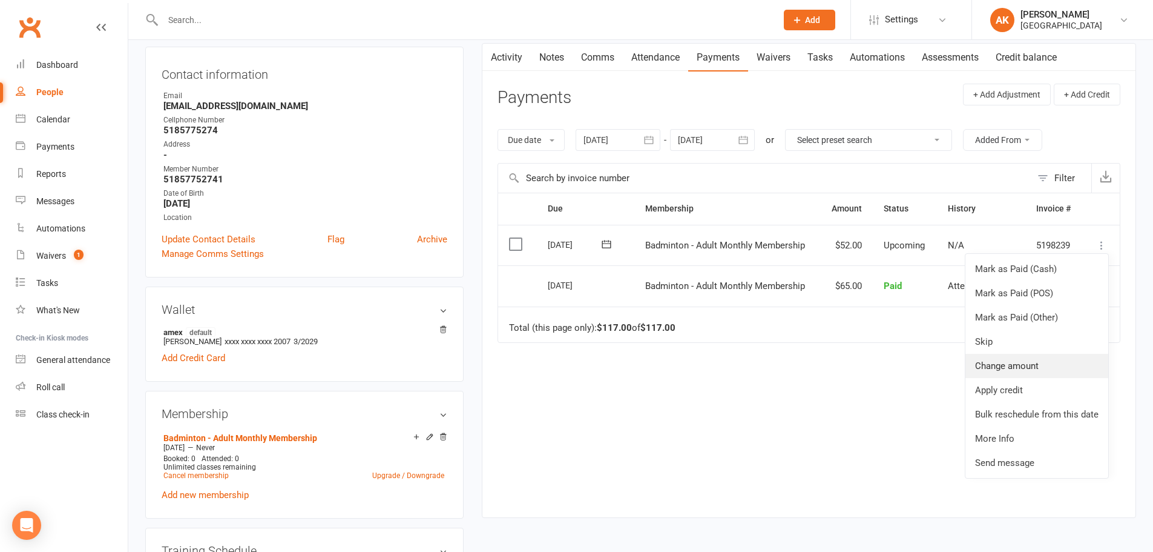
click at [1021, 365] on link "Change amount" at bounding box center [1037, 366] width 143 height 24
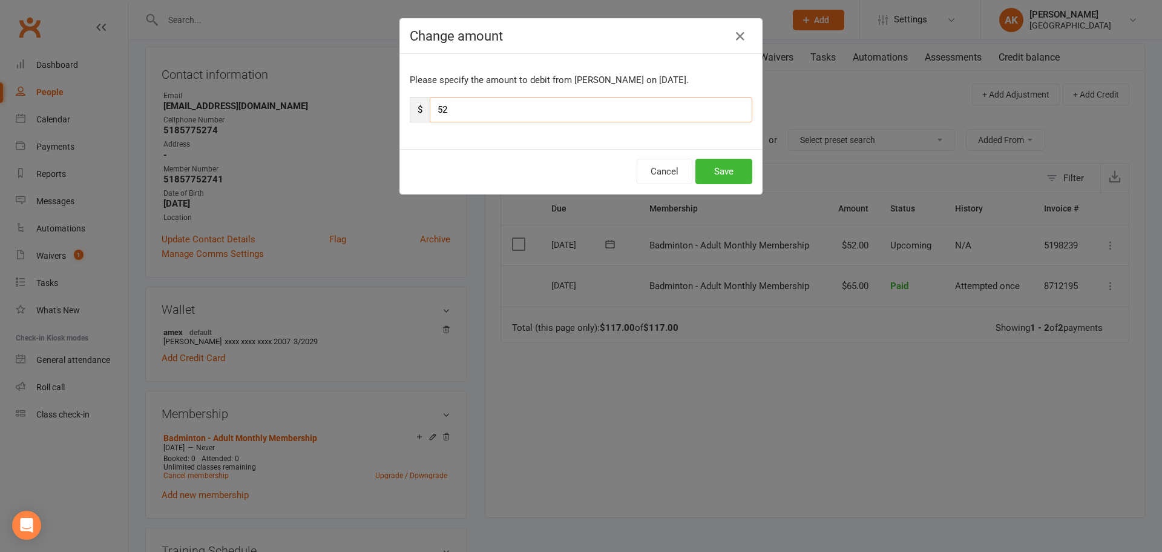
click at [420, 107] on div "$ 52" at bounding box center [581, 109] width 343 height 25
type input "46"
click at [711, 170] on button "Save" at bounding box center [724, 171] width 57 height 25
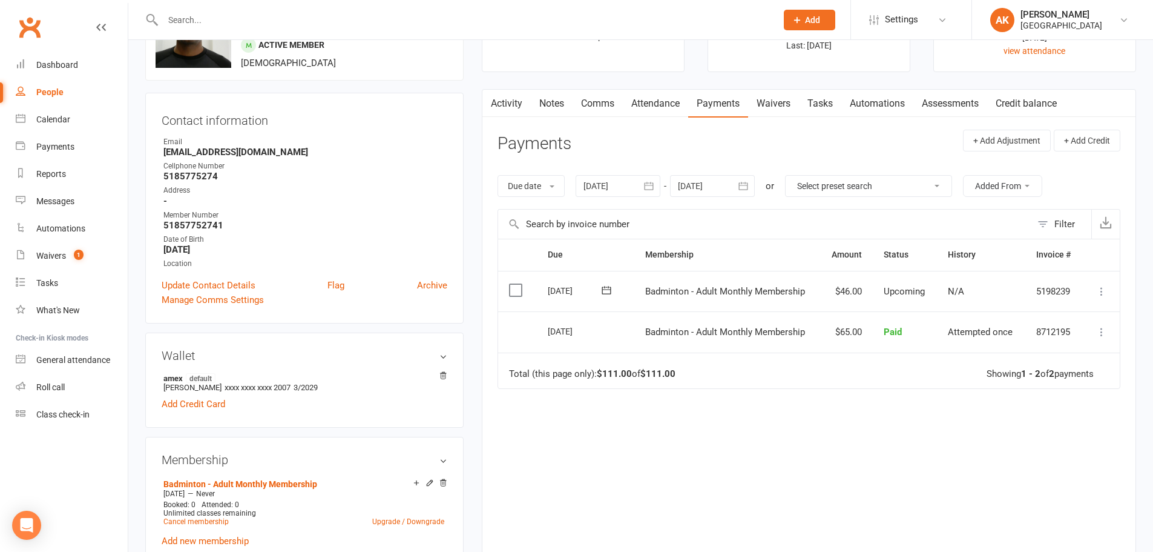
scroll to position [0, 0]
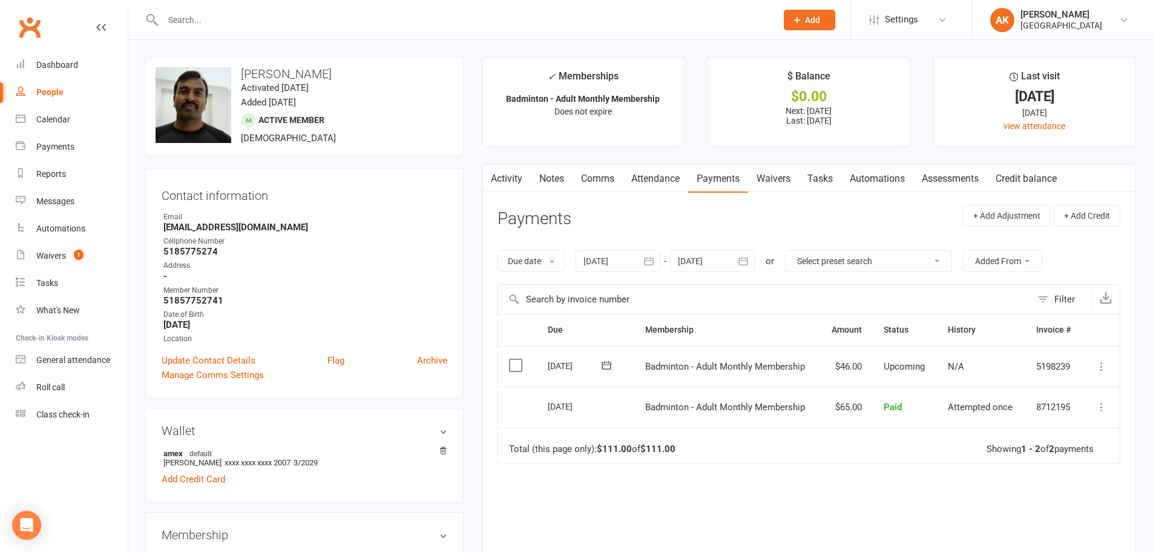
click at [549, 171] on link "Notes" at bounding box center [552, 179] width 42 height 28
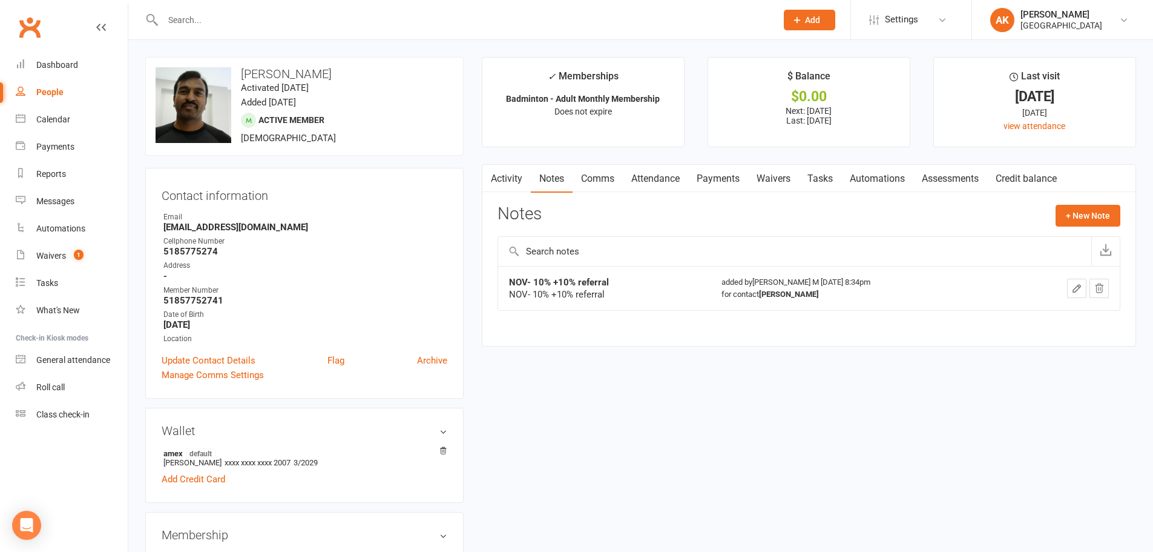
click at [1081, 286] on icon "button" at bounding box center [1076, 288] width 7 height 7
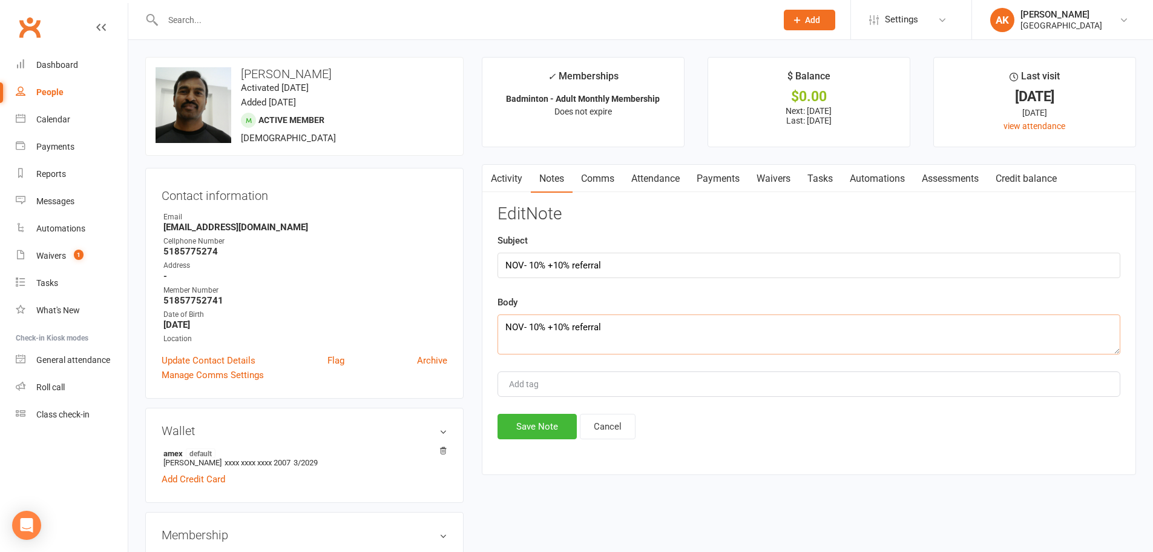
click at [622, 332] on textarea "NOV- 10% +10% referral" at bounding box center [809, 334] width 623 height 40
type textarea "NOV- 10% +10% referral+ 10%"
click at [552, 431] on button "Save Note" at bounding box center [537, 426] width 79 height 25
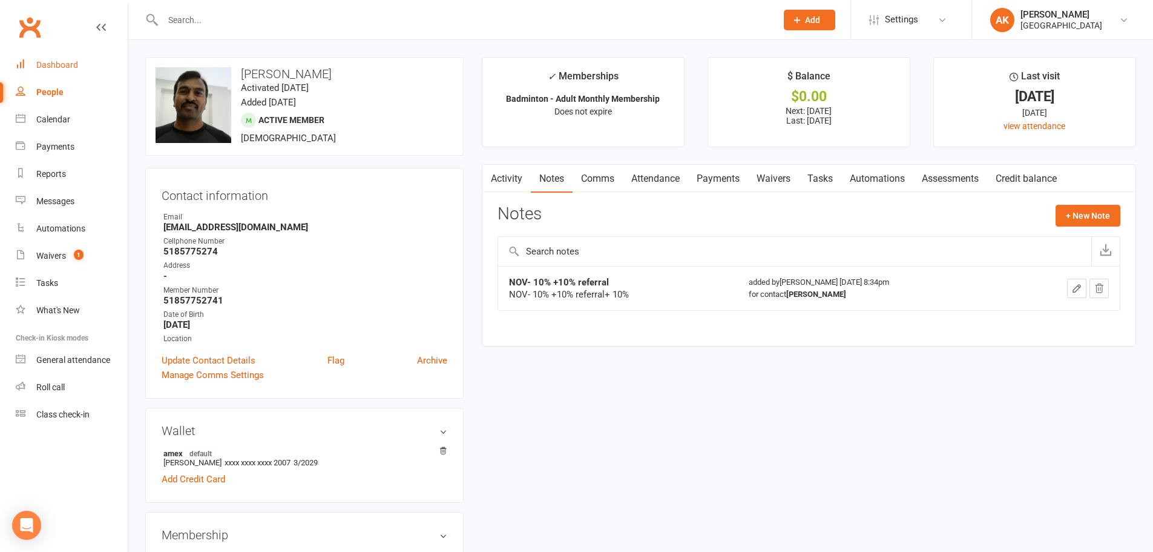
click at [33, 63] on link "Dashboard" at bounding box center [72, 64] width 112 height 27
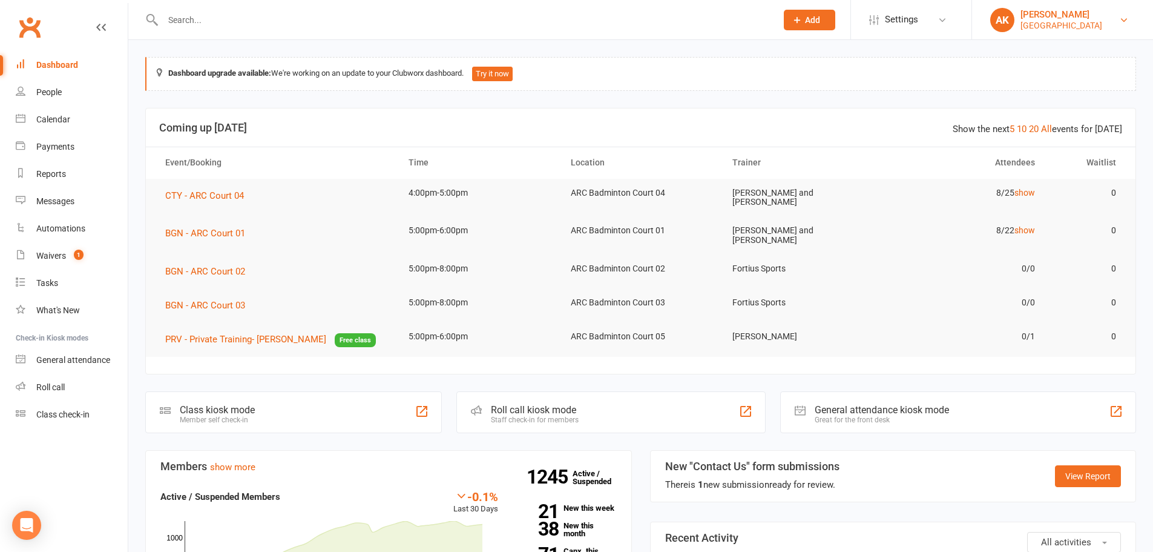
click at [1046, 14] on div "[PERSON_NAME]" at bounding box center [1062, 14] width 82 height 11
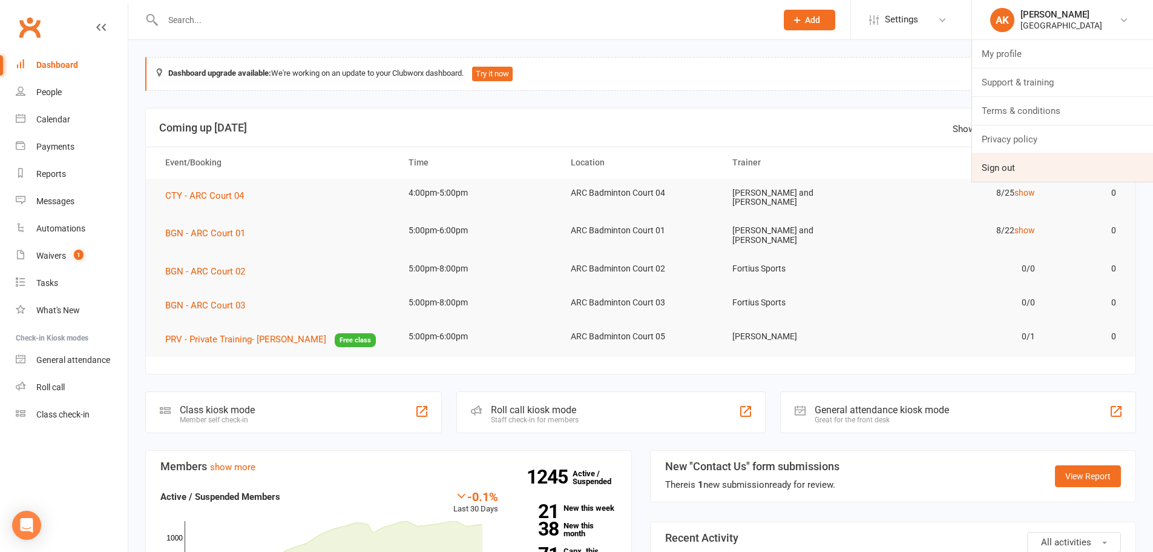
click at [1018, 175] on link "Sign out" at bounding box center [1062, 168] width 181 height 28
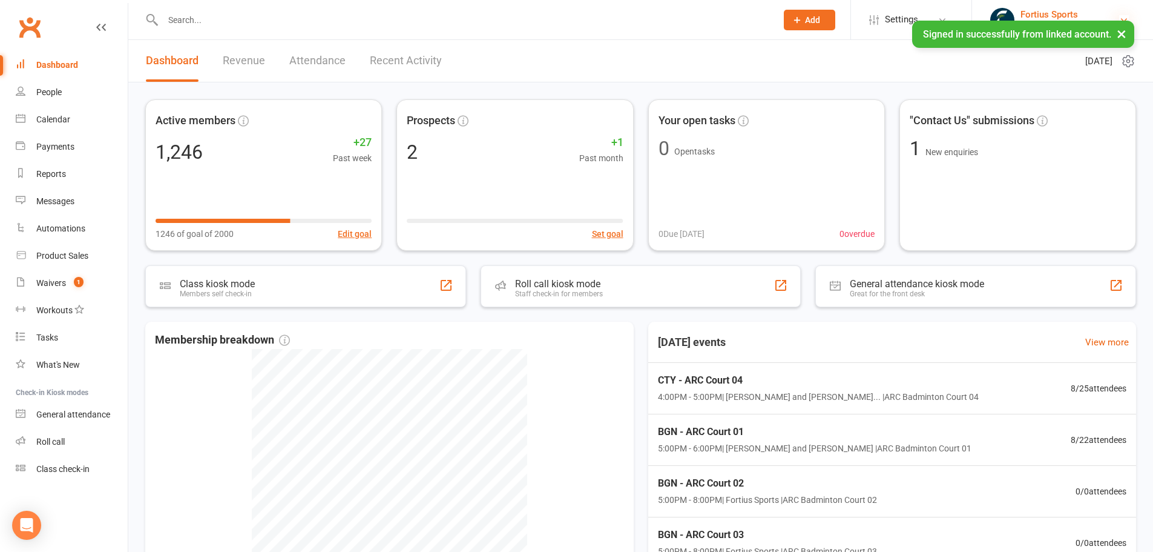
click at [1127, 18] on icon at bounding box center [1124, 20] width 10 height 10
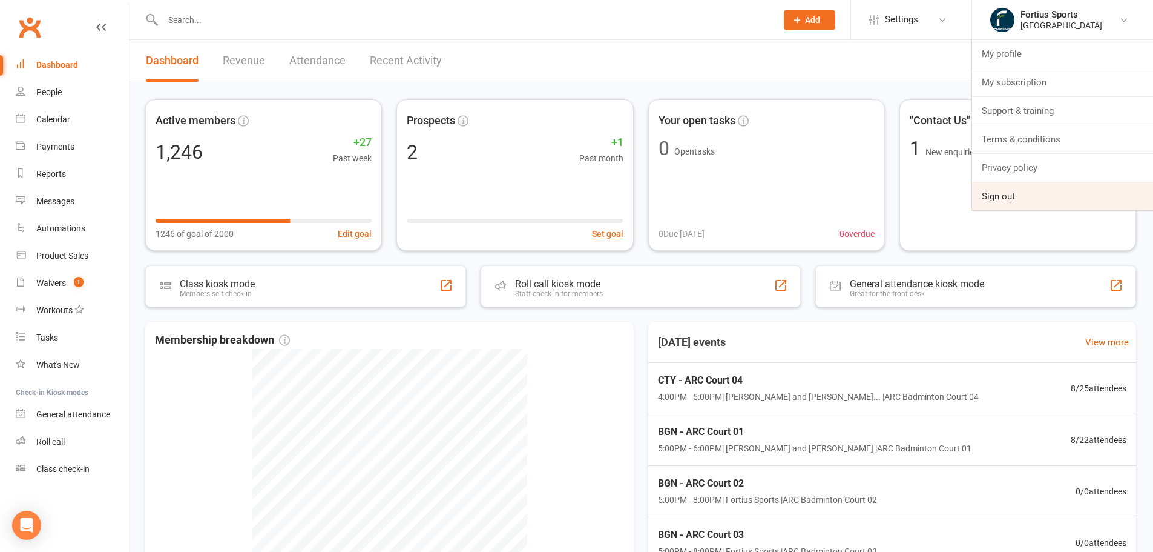
click at [1025, 187] on link "Sign out" at bounding box center [1062, 196] width 181 height 28
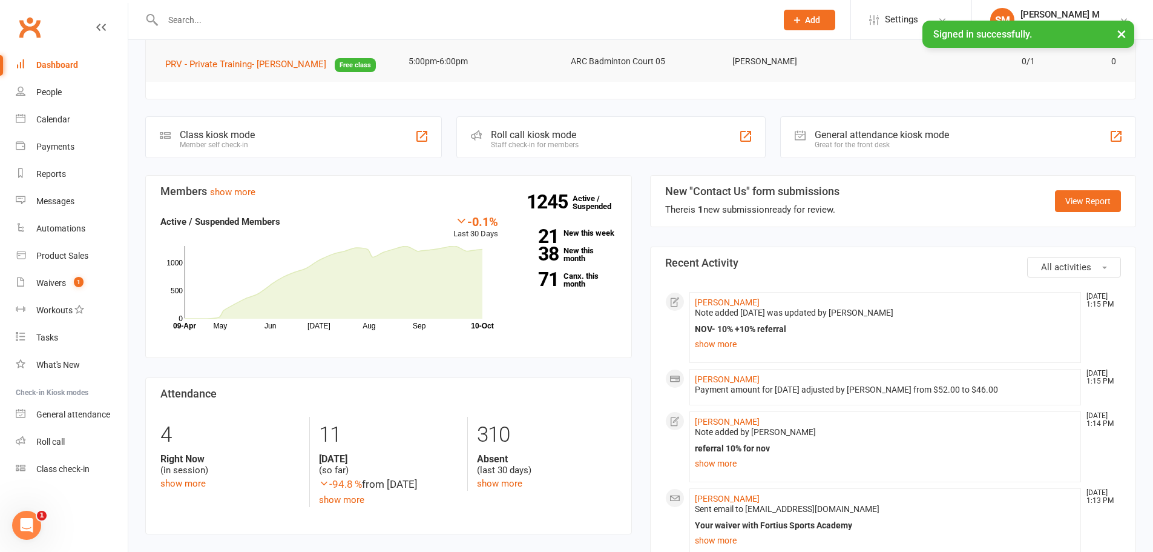
scroll to position [303, 0]
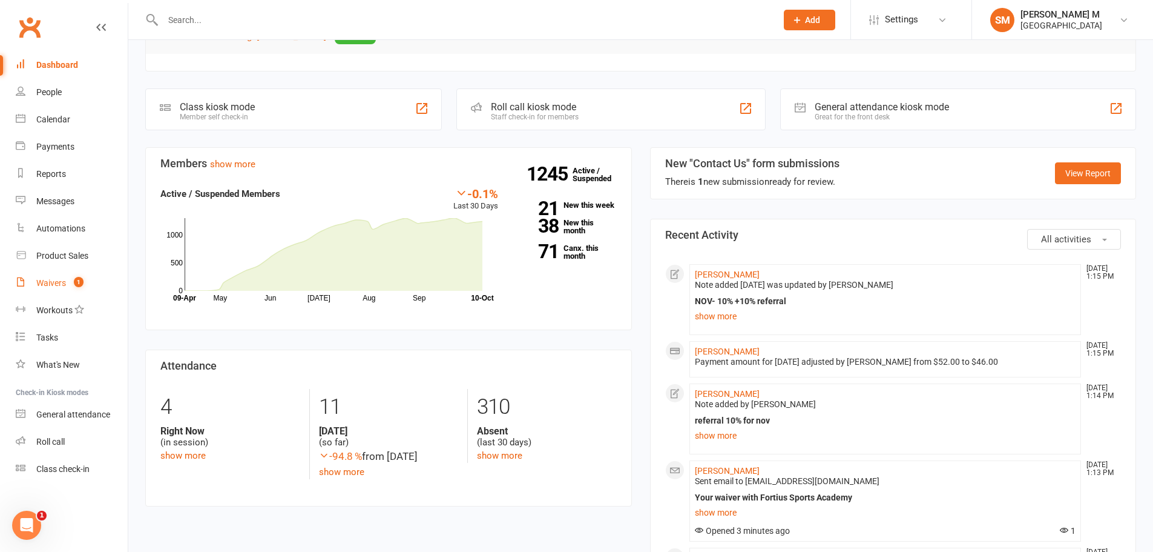
click at [52, 285] on div "Waivers" at bounding box center [51, 283] width 30 height 10
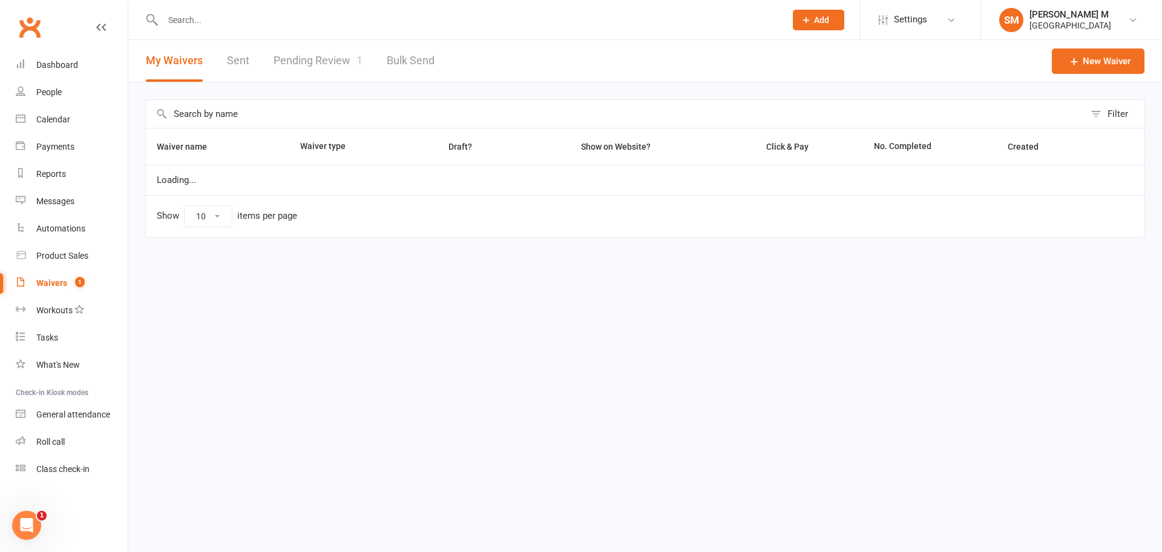
select select "50"
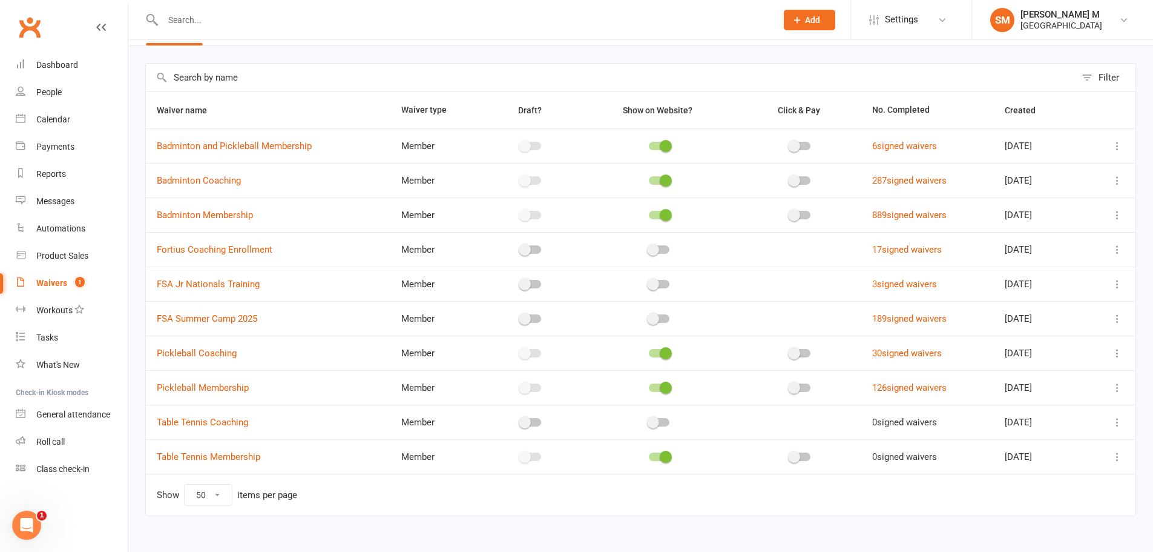
scroll to position [52, 0]
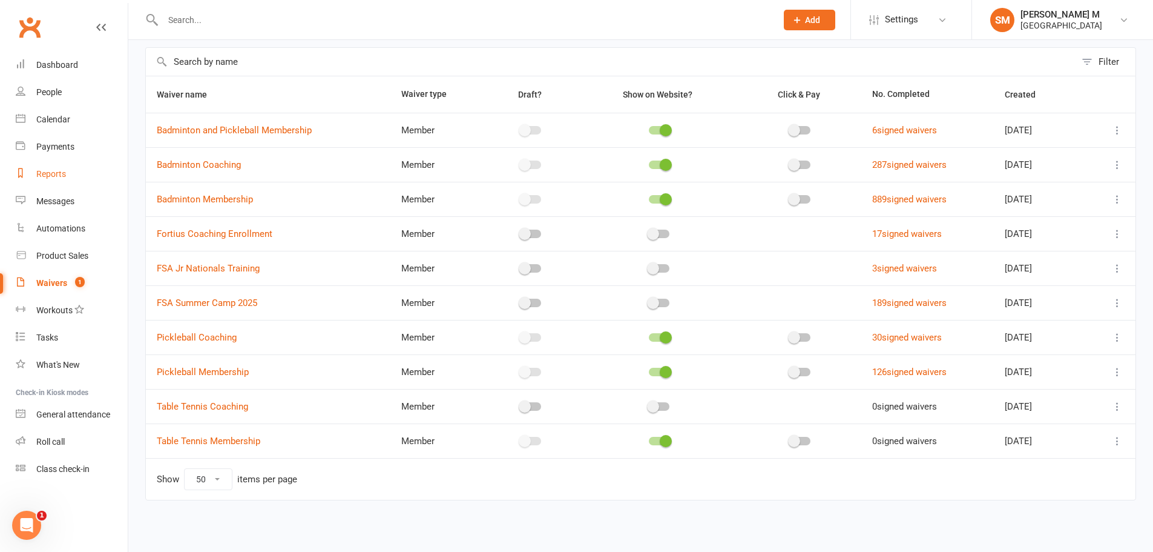
click at [49, 180] on link "Reports" at bounding box center [72, 173] width 112 height 27
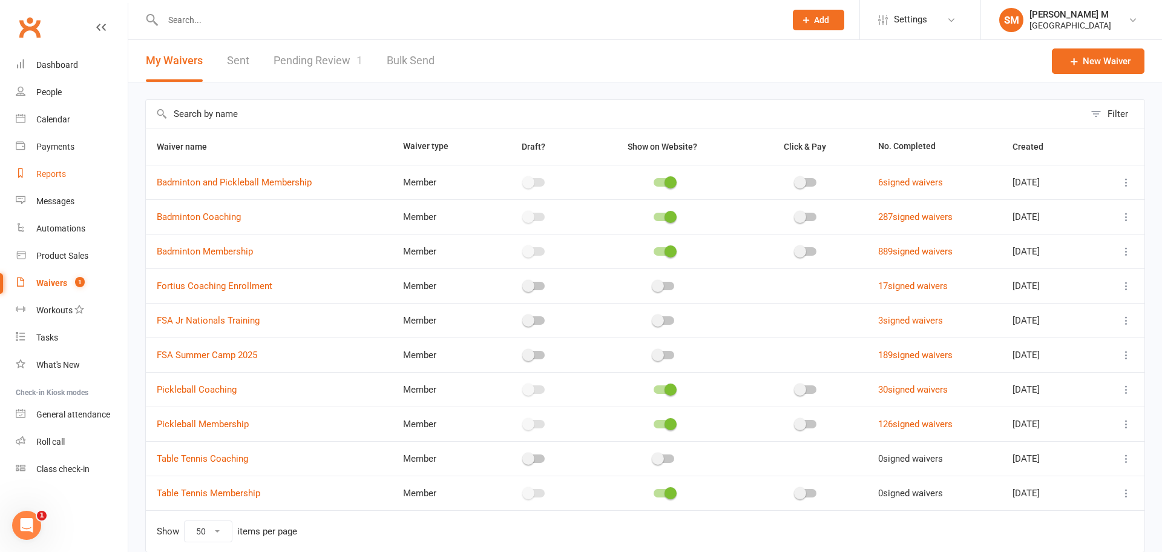
select select "25"
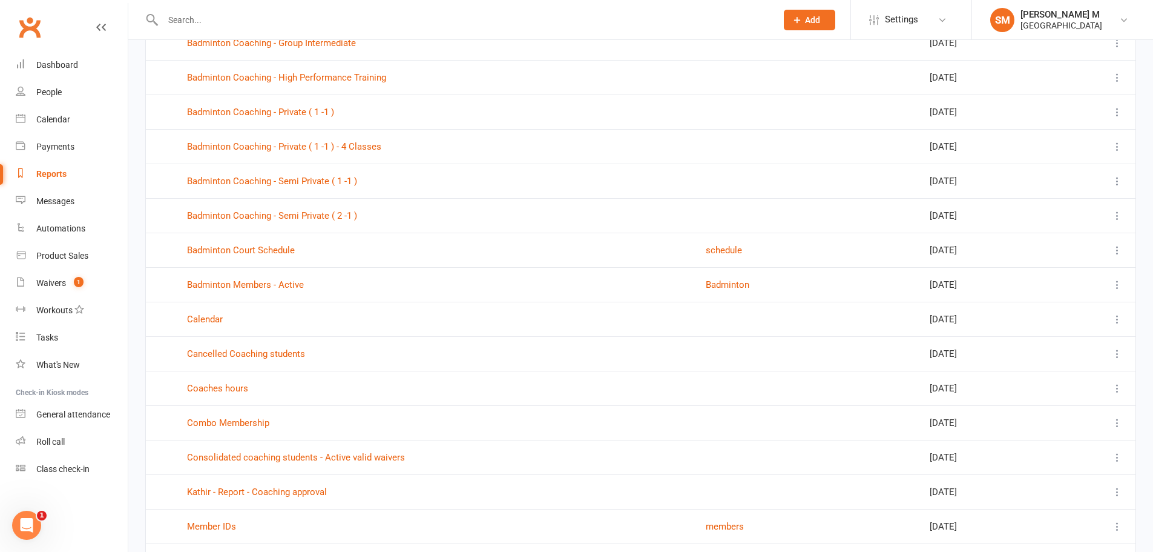
scroll to position [363, 0]
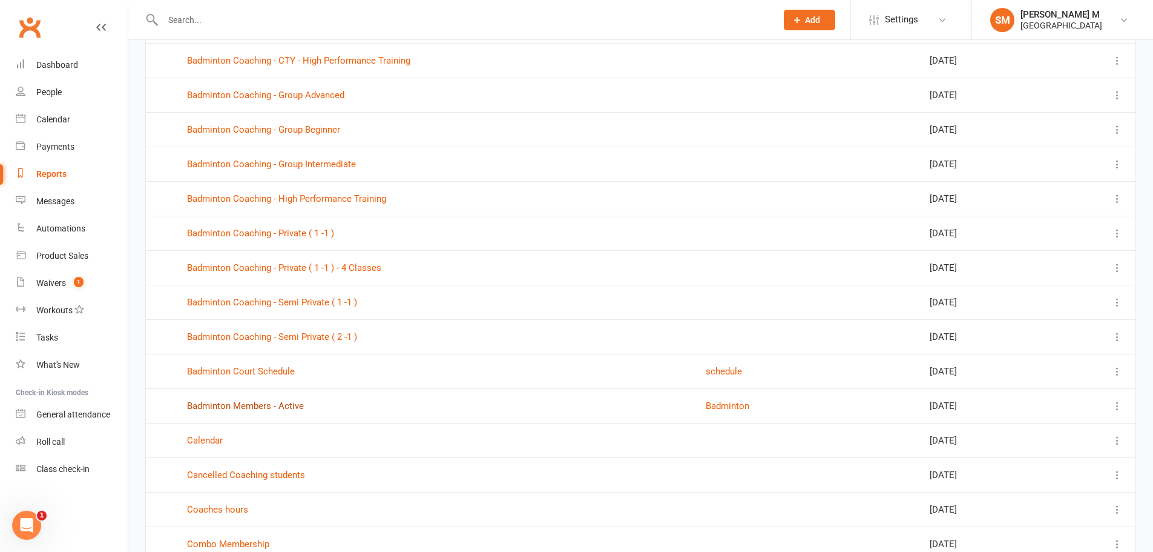
click at [291, 409] on link "Badminton Members - Active" at bounding box center [245, 405] width 117 height 11
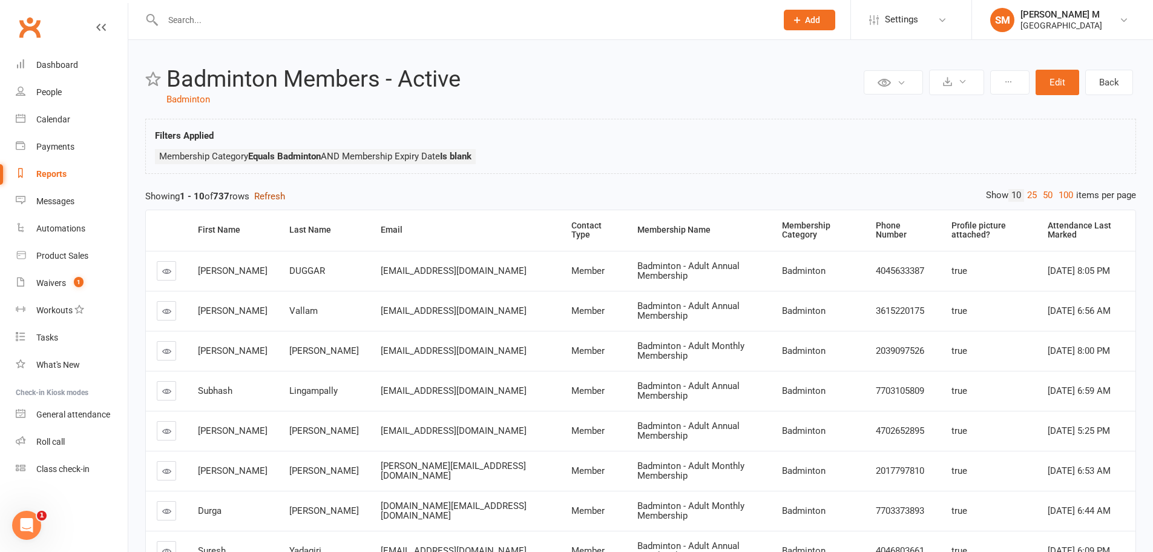
click at [263, 196] on button "Refresh" at bounding box center [269, 196] width 31 height 15
click at [162, 392] on icon at bounding box center [166, 390] width 9 height 9
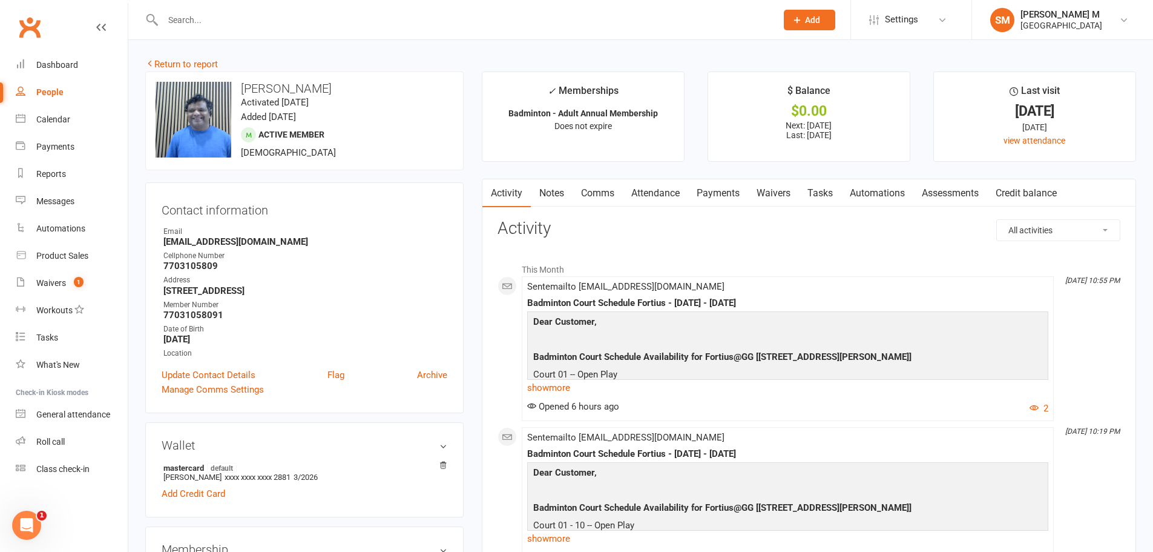
click at [727, 190] on link "Payments" at bounding box center [718, 193] width 60 height 28
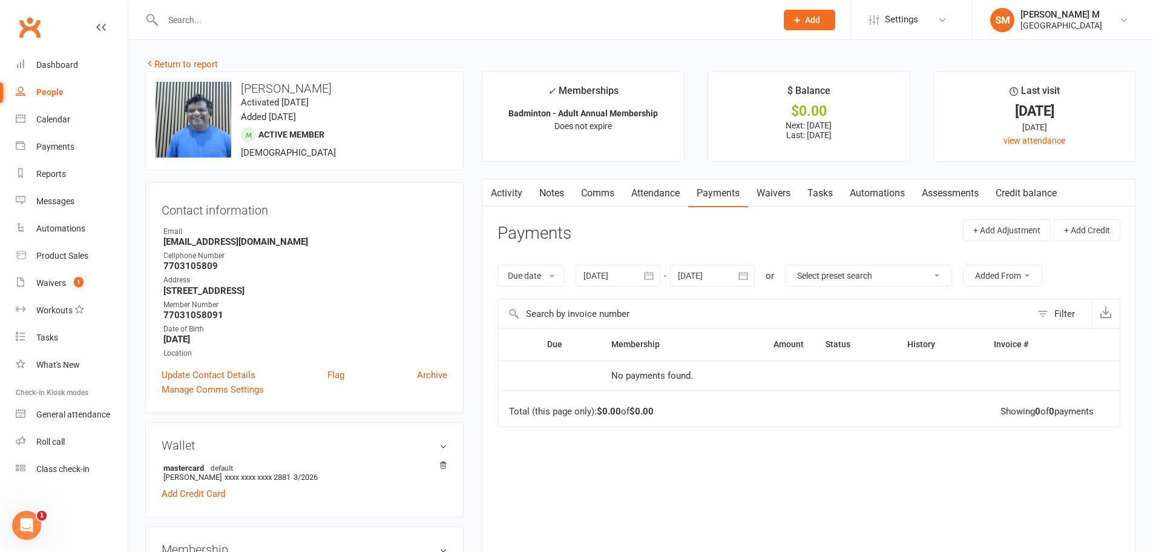
click at [655, 272] on icon "button" at bounding box center [649, 275] width 12 height 12
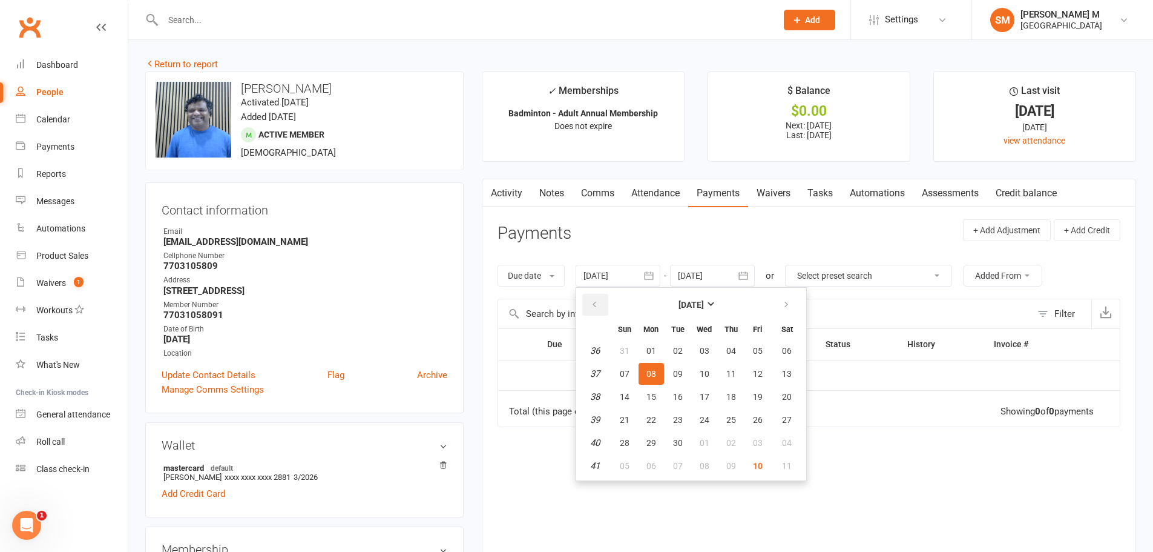
click at [589, 304] on button "button" at bounding box center [595, 305] width 26 height 22
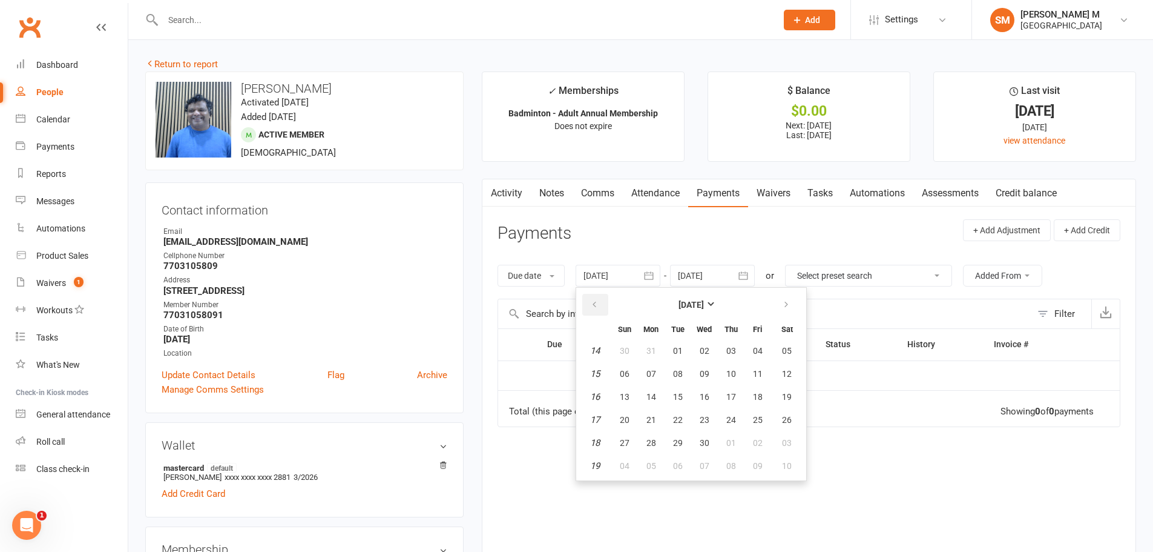
click at [589, 304] on button "button" at bounding box center [595, 305] width 26 height 22
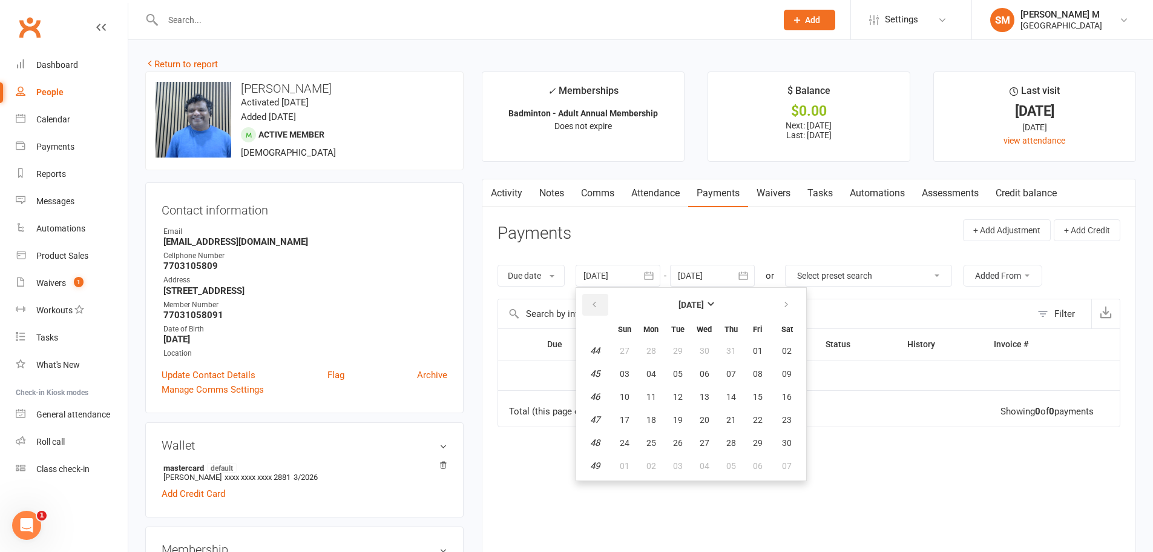
click at [589, 304] on button "button" at bounding box center [595, 305] width 26 height 22
click at [664, 352] on button "01" at bounding box center [651, 351] width 25 height 22
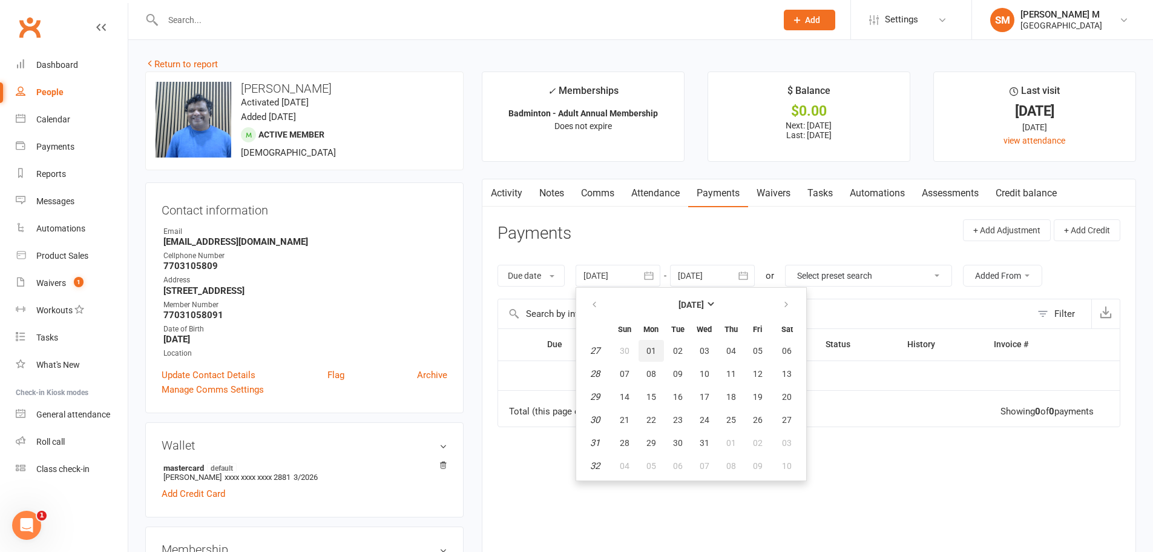
type input "01 Jul 2024"
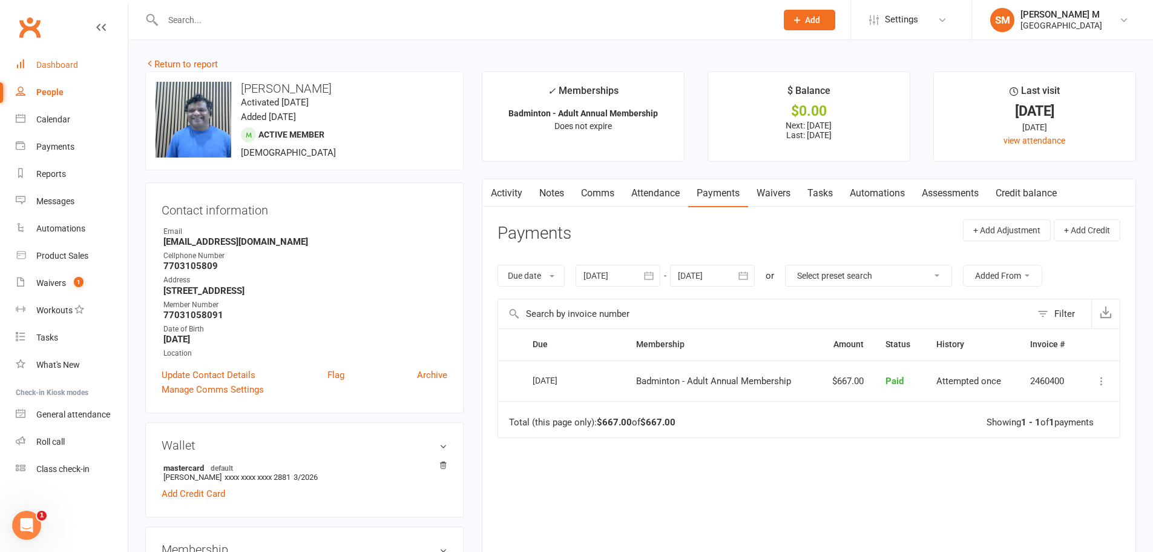
click at [55, 68] on div "Dashboard" at bounding box center [57, 65] width 42 height 10
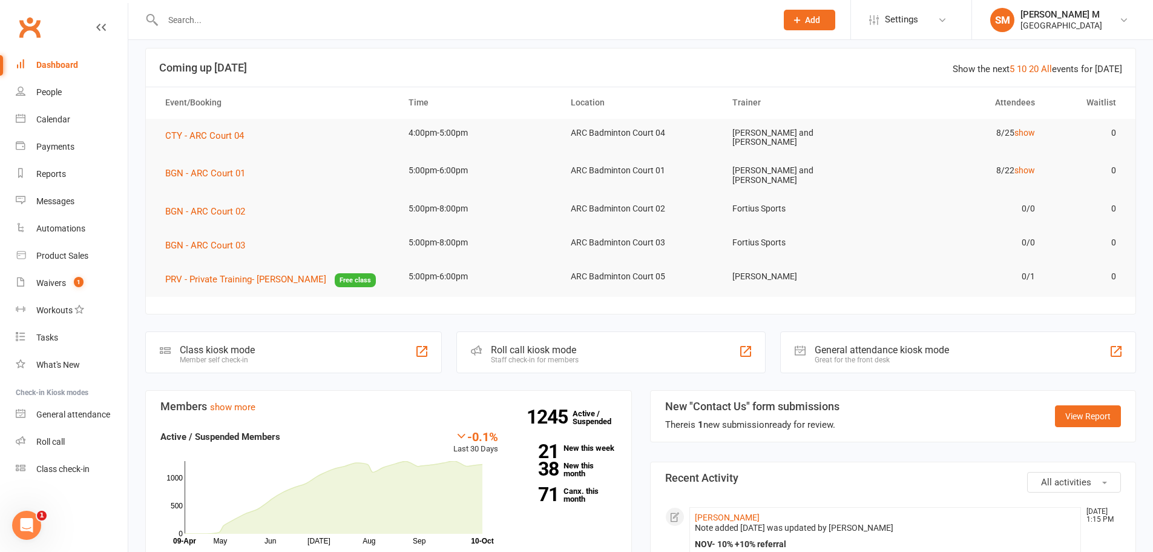
scroll to position [242, 0]
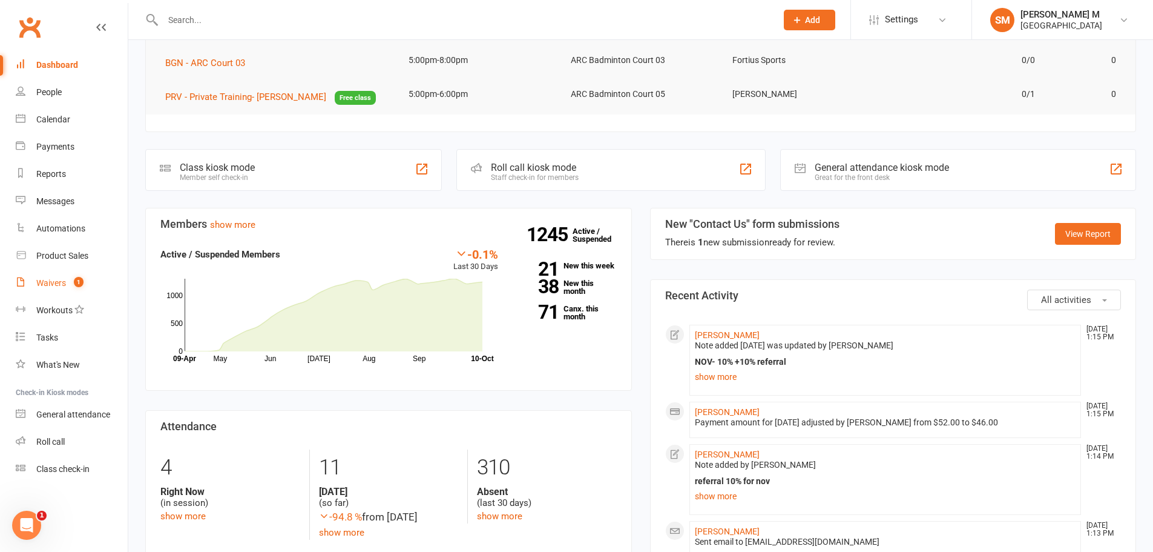
click at [62, 280] on div "Waivers" at bounding box center [51, 283] width 30 height 10
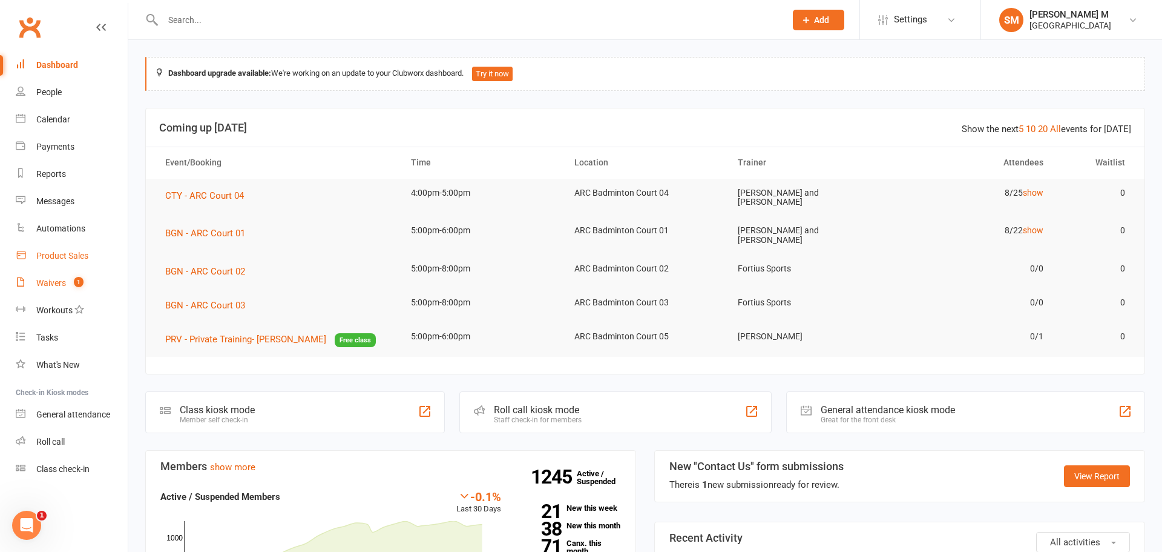
select select "50"
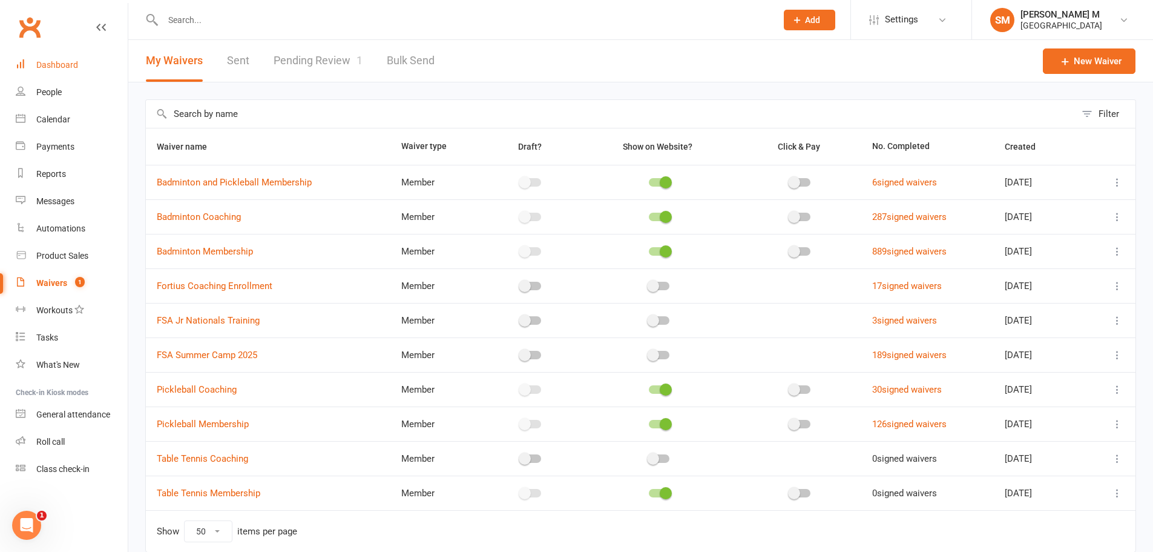
click at [61, 74] on link "Dashboard" at bounding box center [72, 64] width 112 height 27
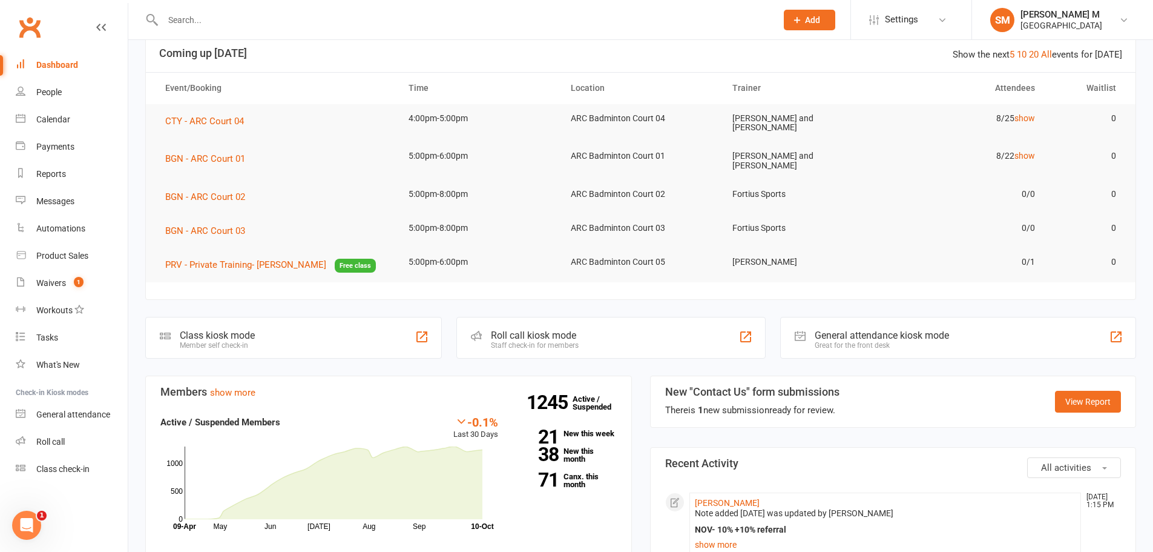
scroll to position [242, 0]
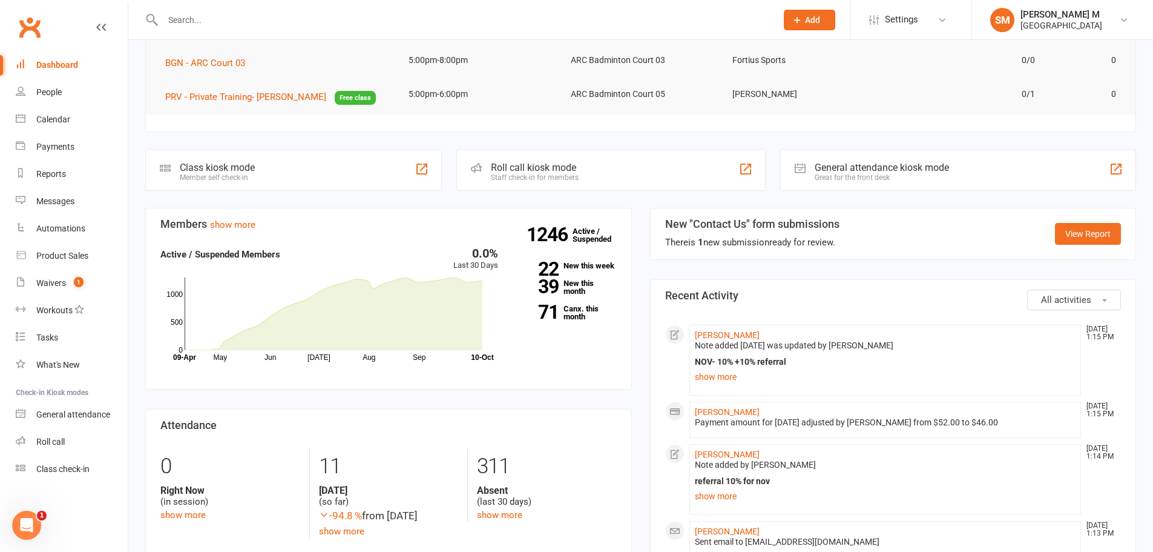
scroll to position [484, 0]
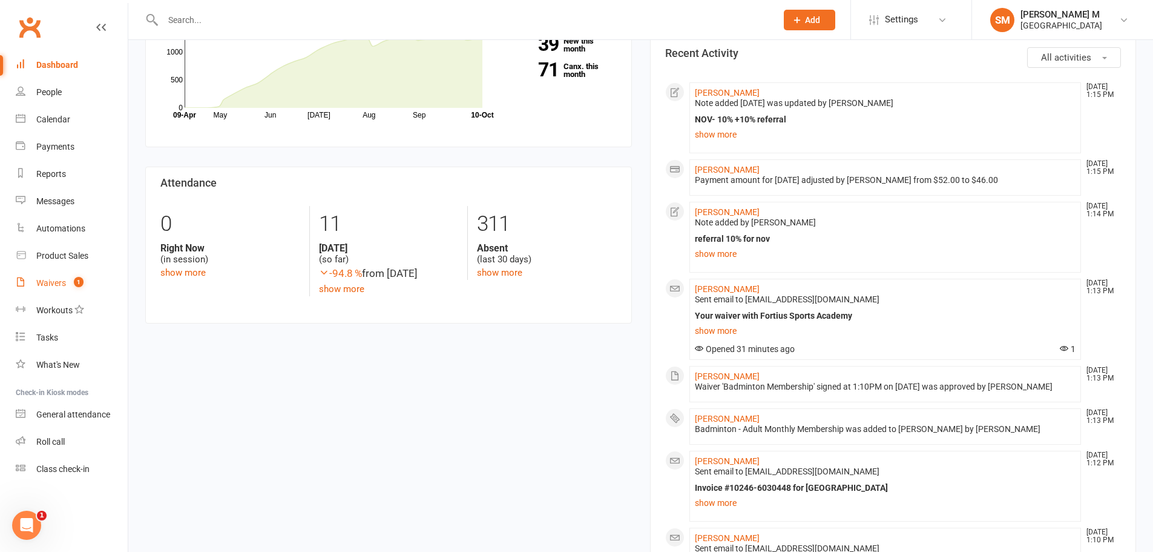
click at [62, 275] on link "Waivers 1" at bounding box center [72, 282] width 112 height 27
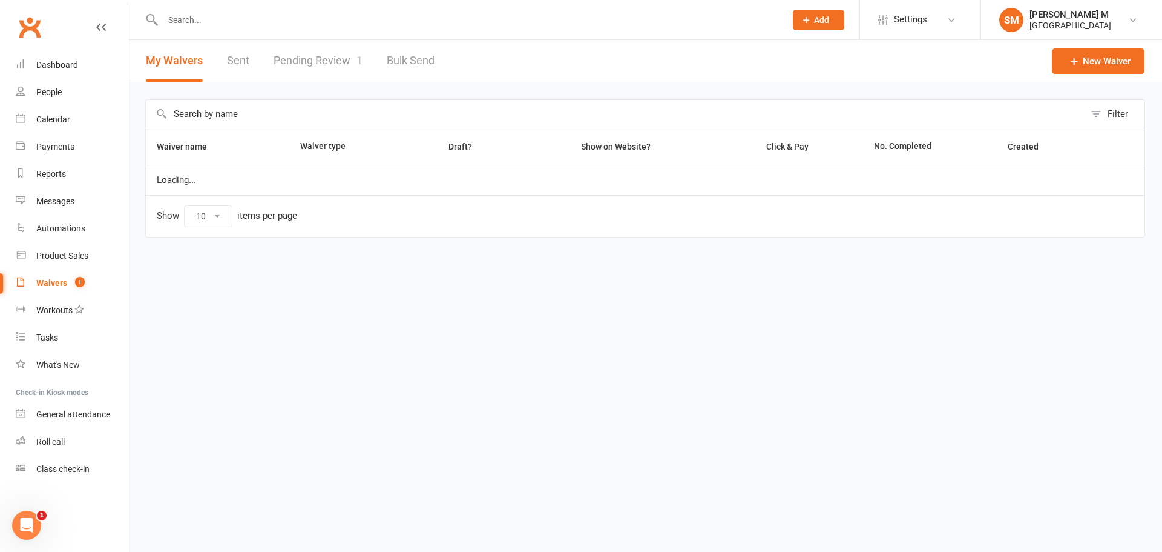
select select "50"
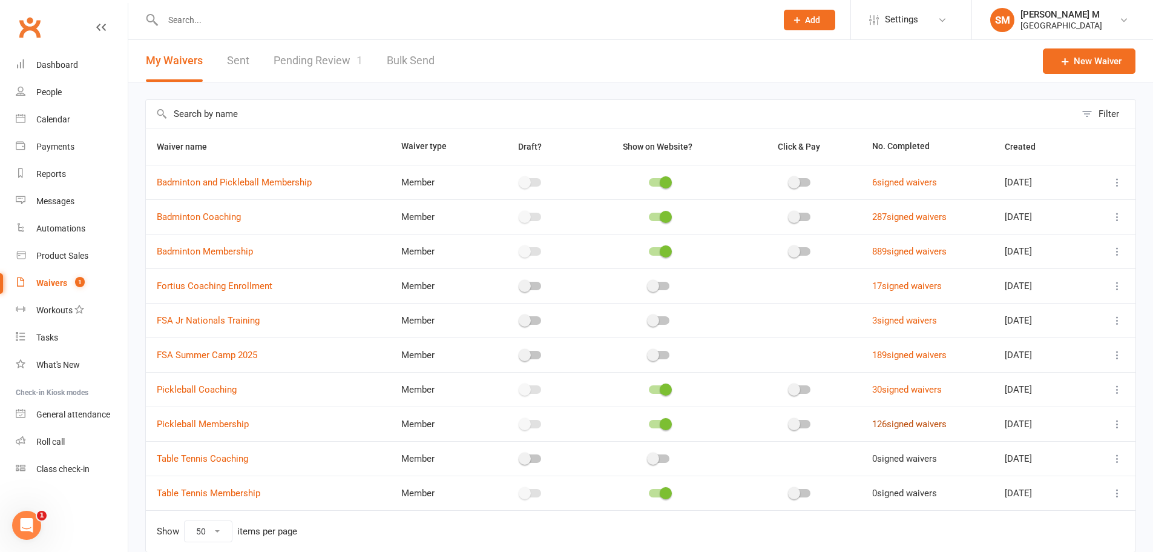
click at [917, 426] on link "126 signed waivers" at bounding box center [909, 423] width 74 height 11
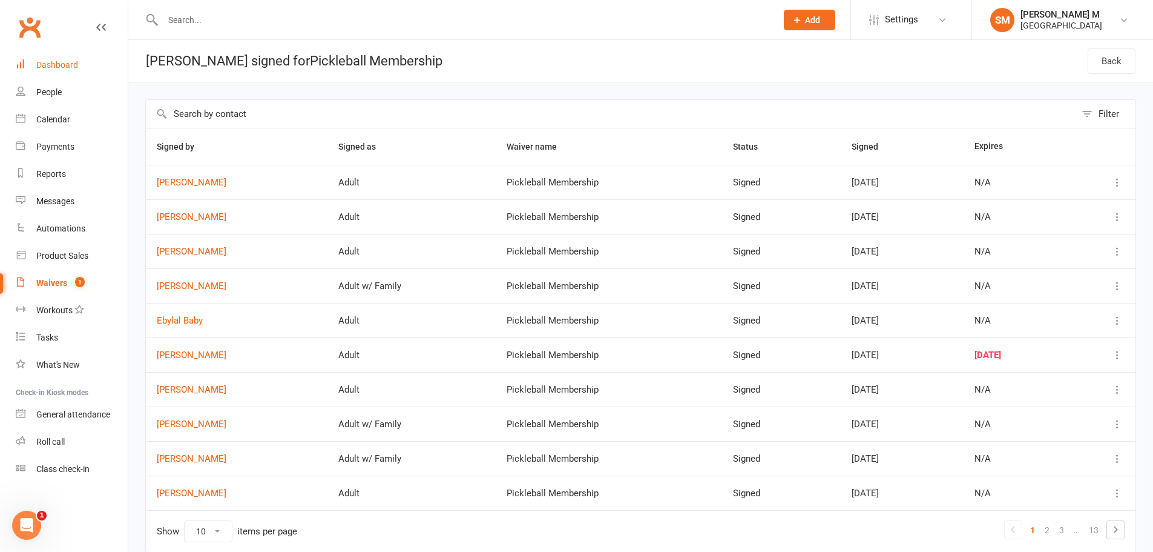
click at [58, 74] on link "Dashboard" at bounding box center [72, 64] width 112 height 27
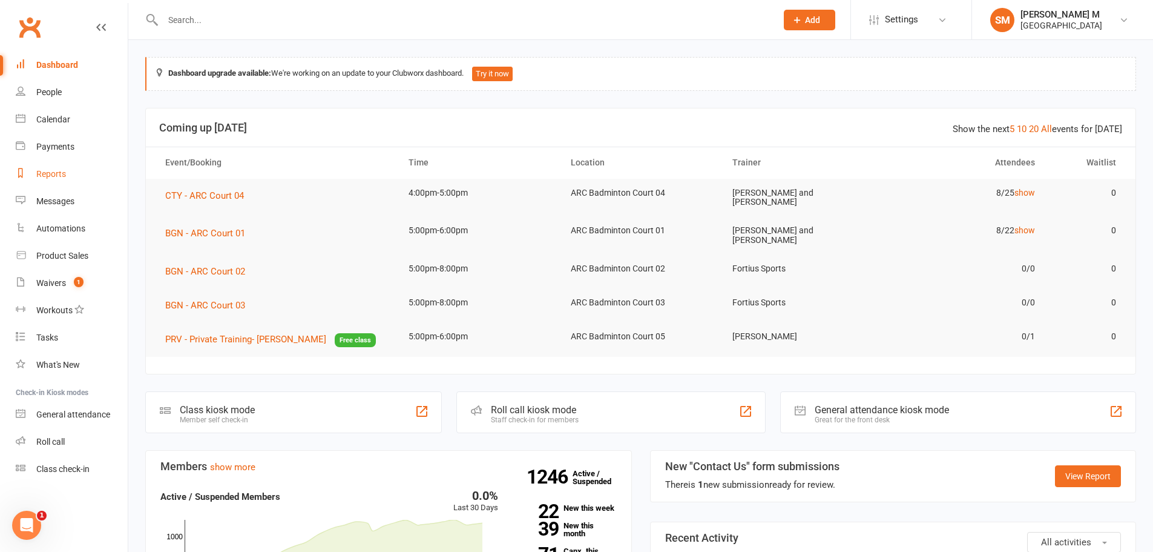
click at [40, 166] on link "Reports" at bounding box center [72, 173] width 112 height 27
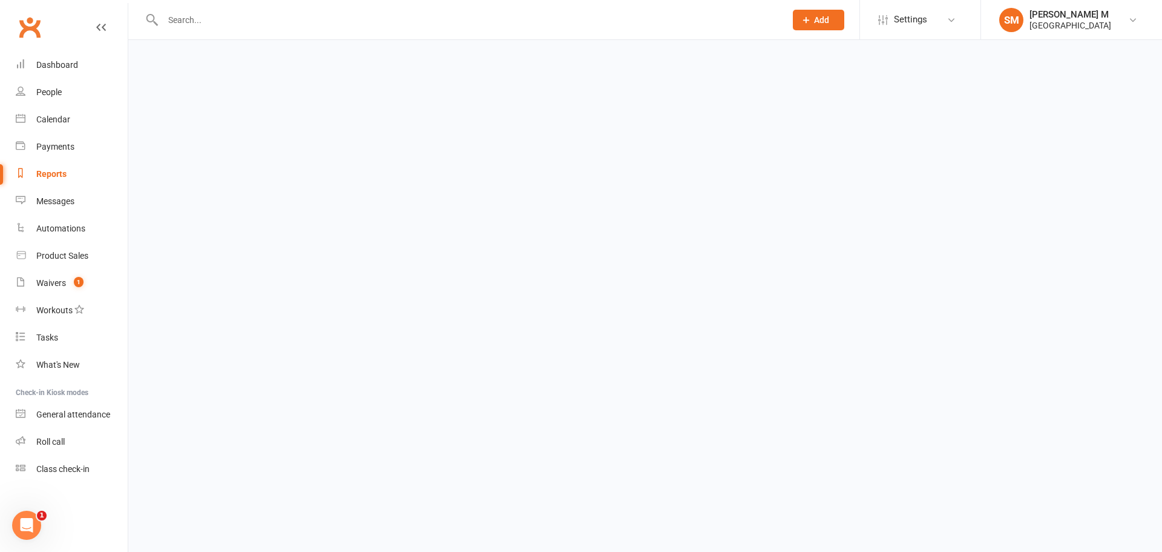
select select "25"
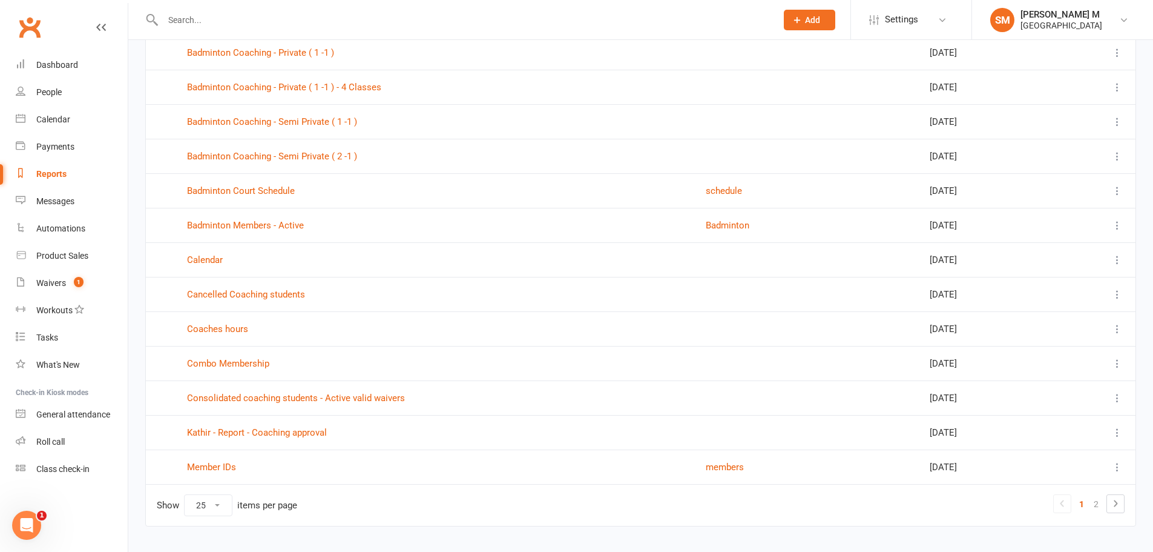
scroll to position [545, 0]
click at [1094, 499] on link "2" at bounding box center [1096, 502] width 15 height 17
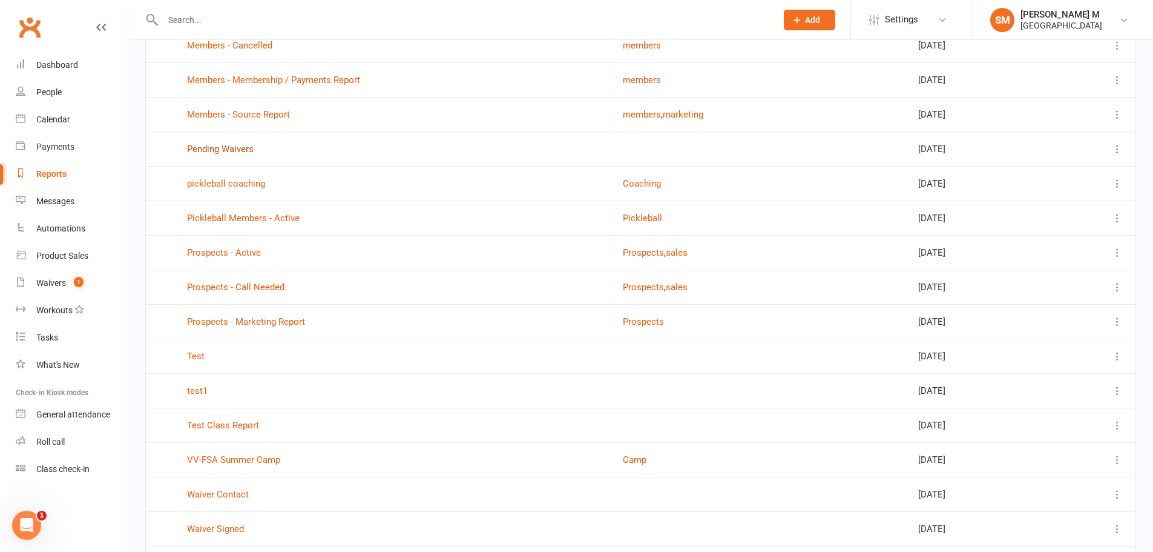
scroll to position [276, 0]
click at [266, 219] on link "Pickleball Members - Active" at bounding box center [243, 216] width 113 height 11
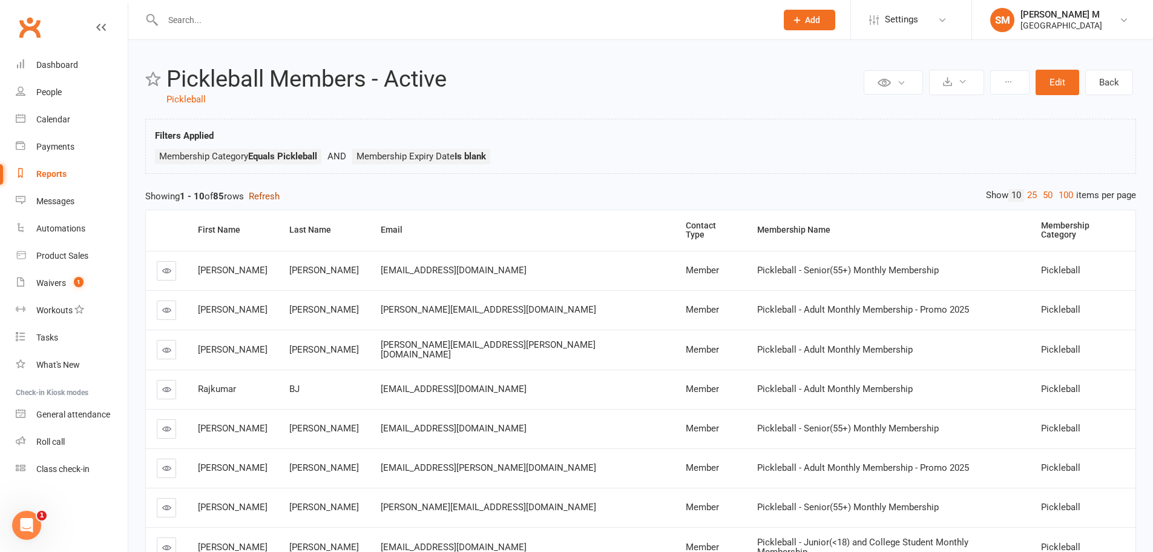
click at [273, 197] on button "Refresh" at bounding box center [264, 196] width 31 height 15
click at [44, 63] on div "Dashboard" at bounding box center [57, 65] width 42 height 10
